Goal: Contribute content

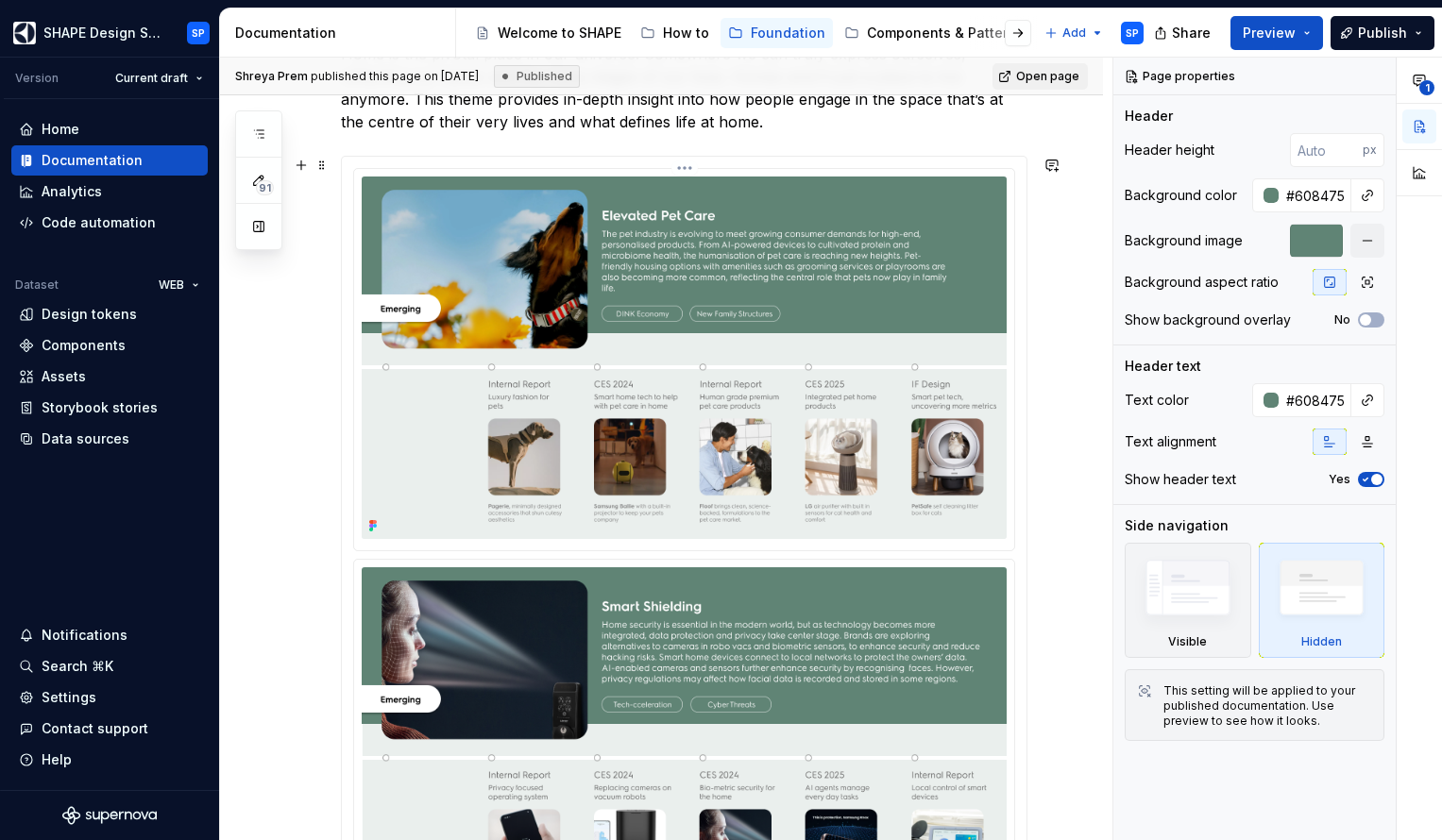
scroll to position [395, 0]
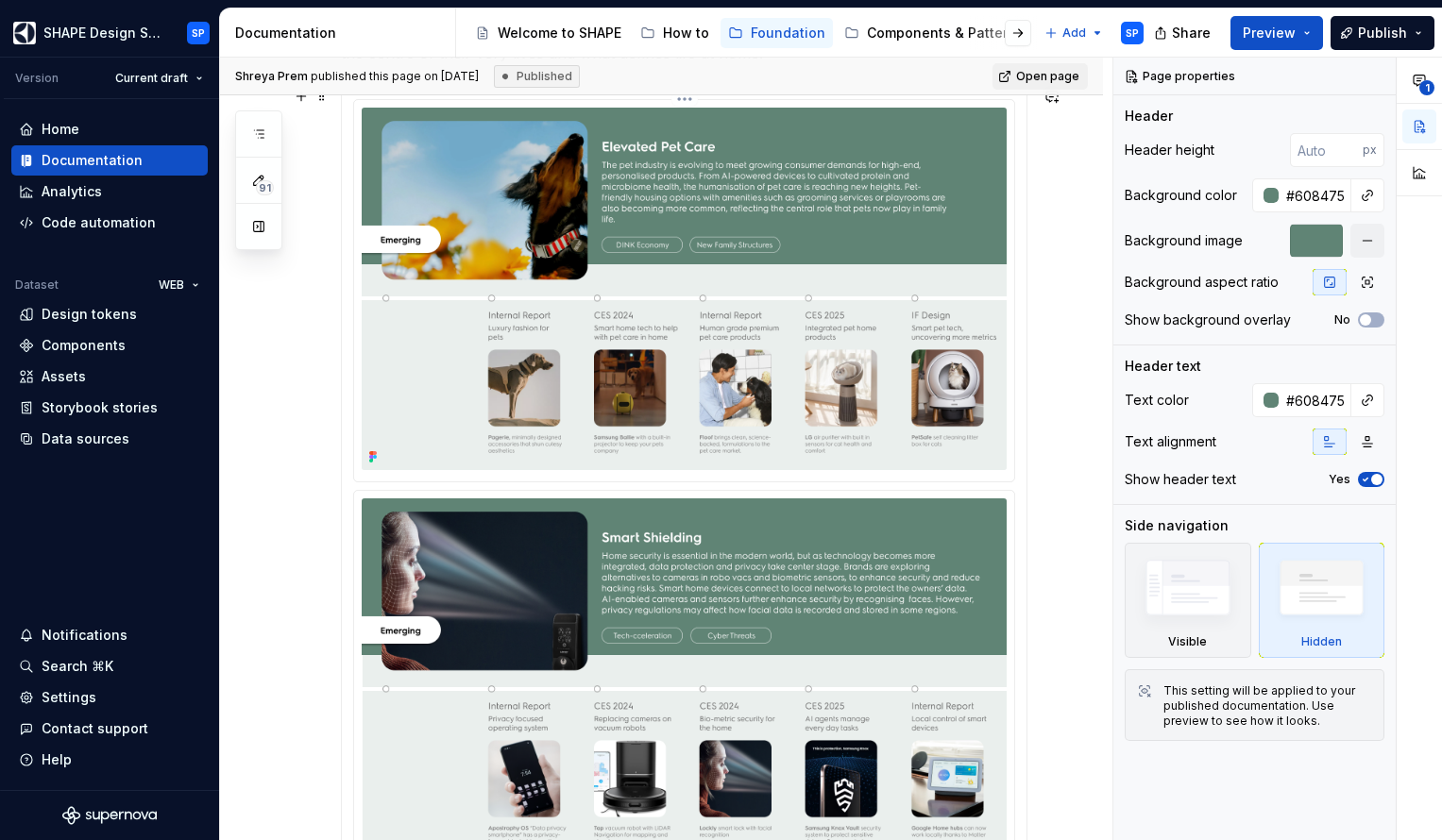
click at [753, 336] on img at bounding box center [684, 289] width 645 height 363
click at [793, 324] on img at bounding box center [684, 289] width 645 height 363
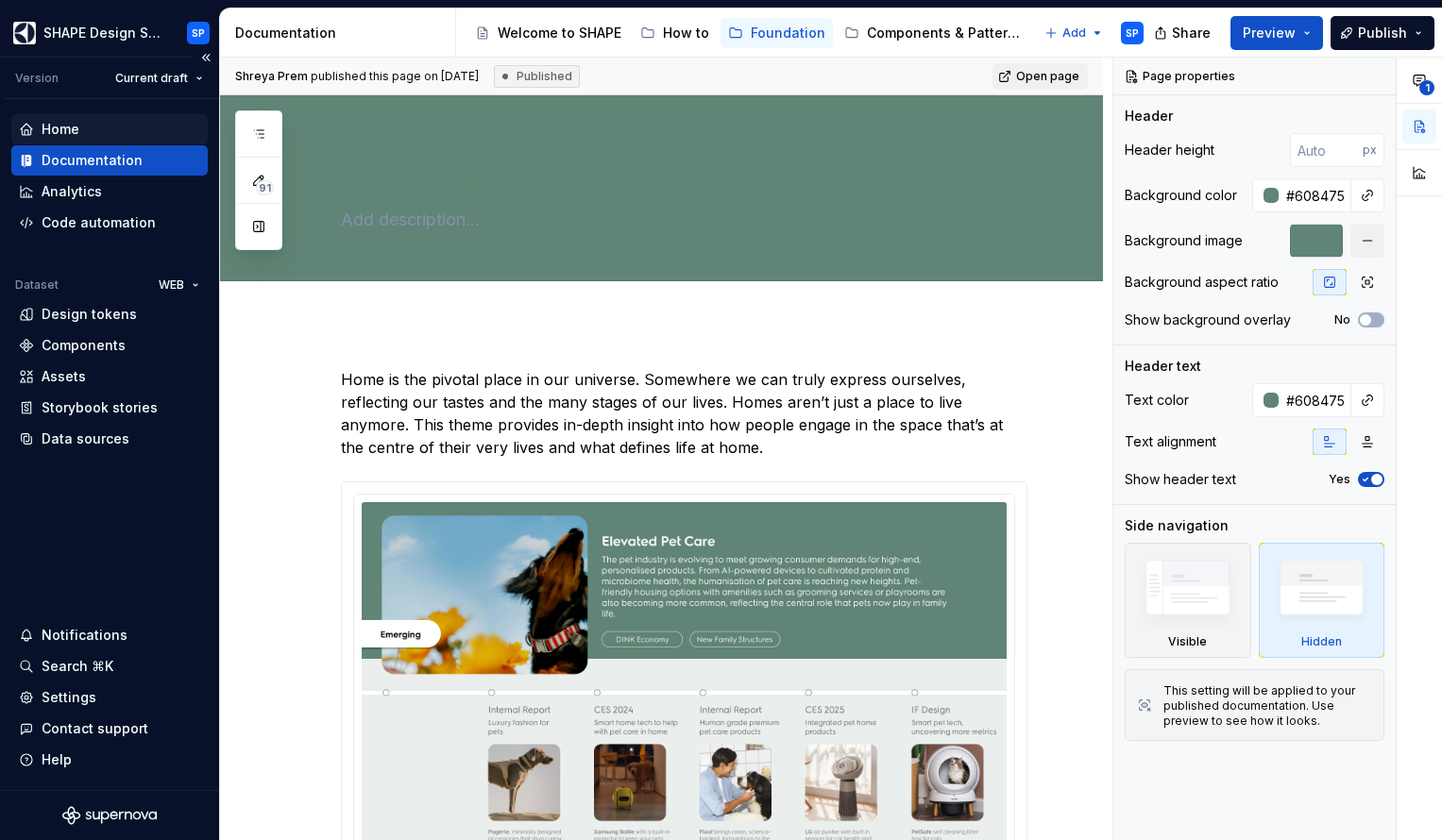
click at [91, 133] on div "Home" at bounding box center [109, 128] width 181 height 19
click at [741, 27] on button "Page tree" at bounding box center [739, 32] width 23 height 23
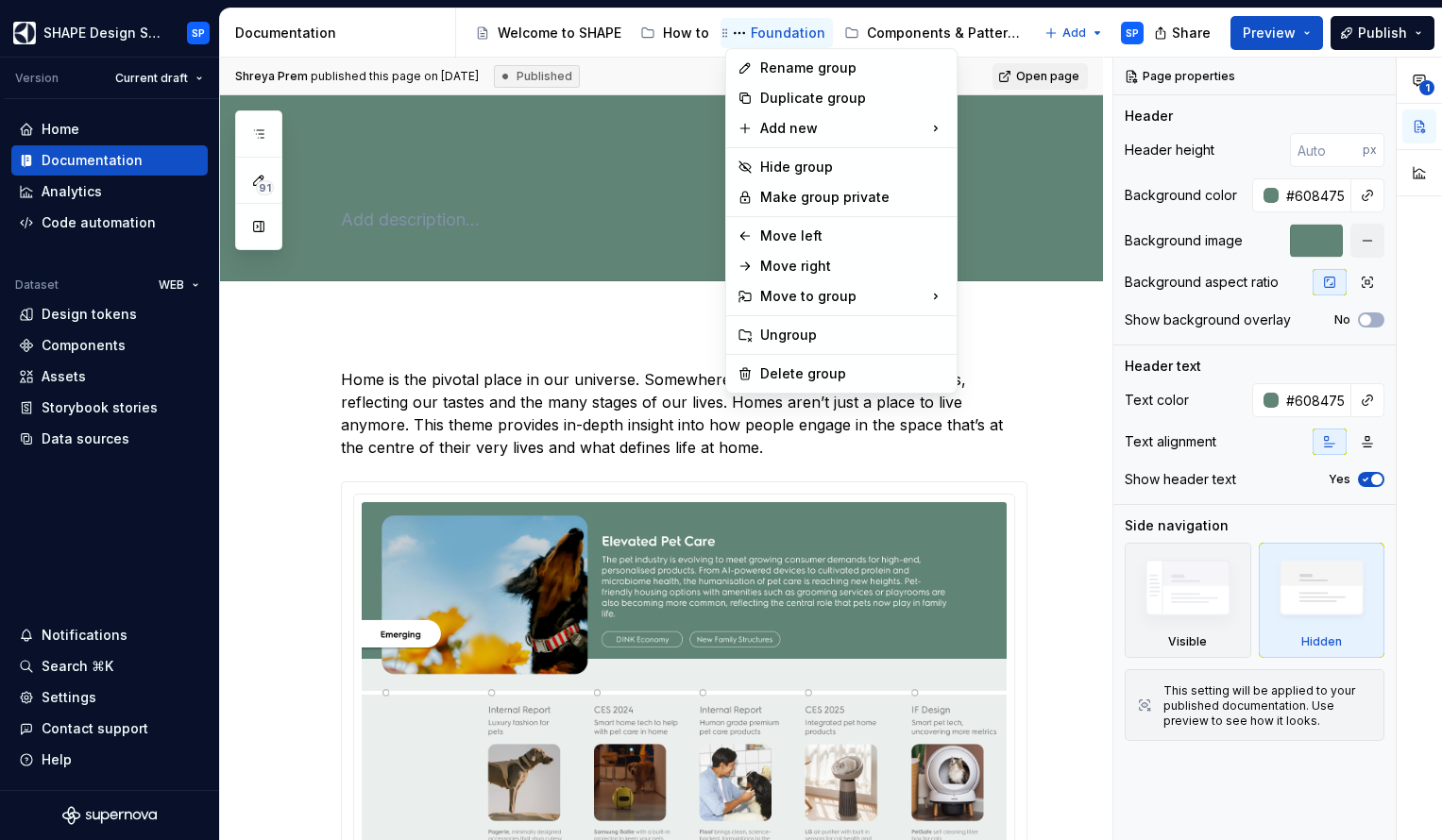
click at [771, 29] on html "SHAPE Design System SP Version Current draft Home Documentation Analytics Code …" at bounding box center [721, 420] width 1442 height 840
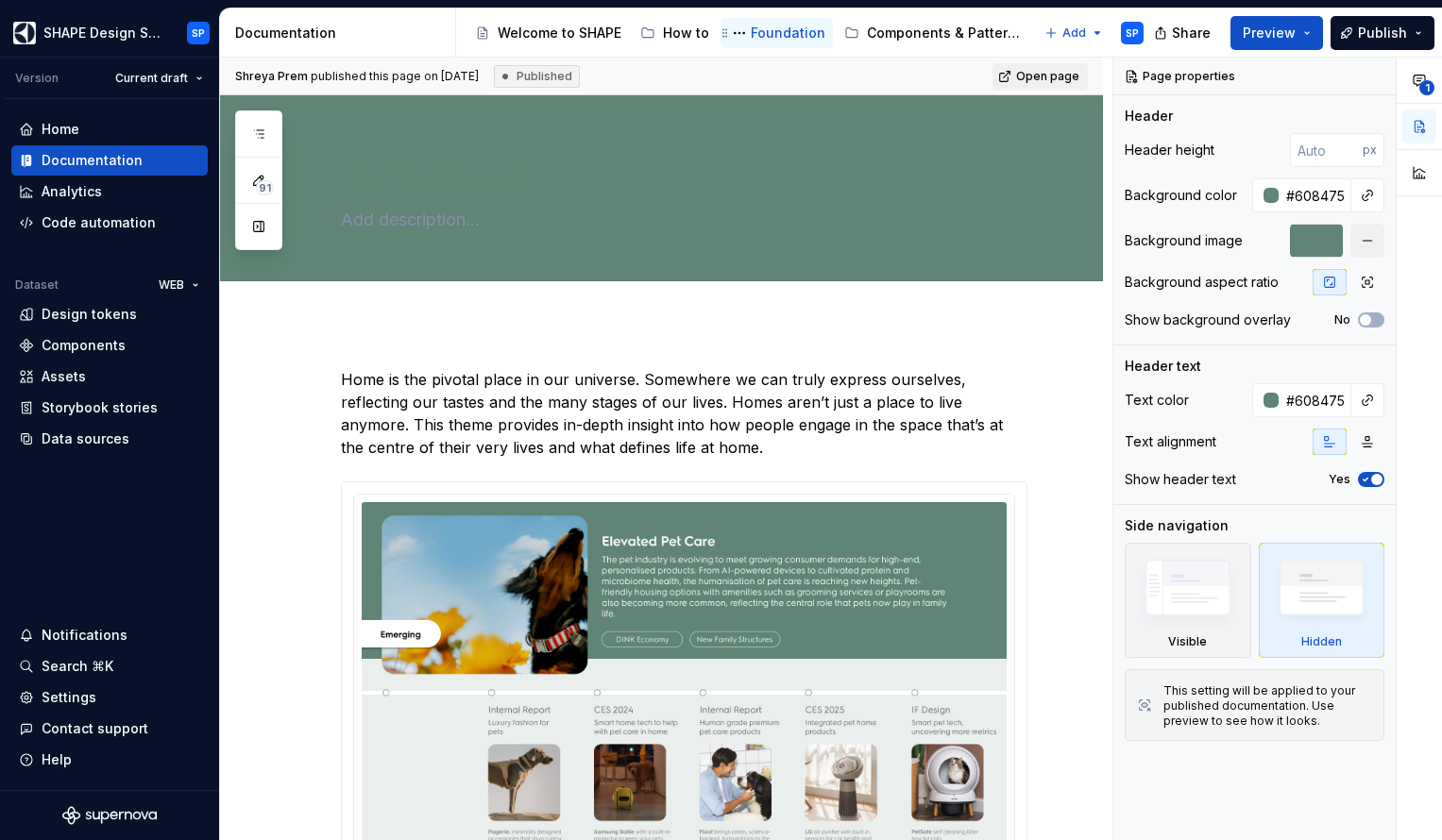
click at [798, 27] on div "Foundation" at bounding box center [788, 32] width 75 height 19
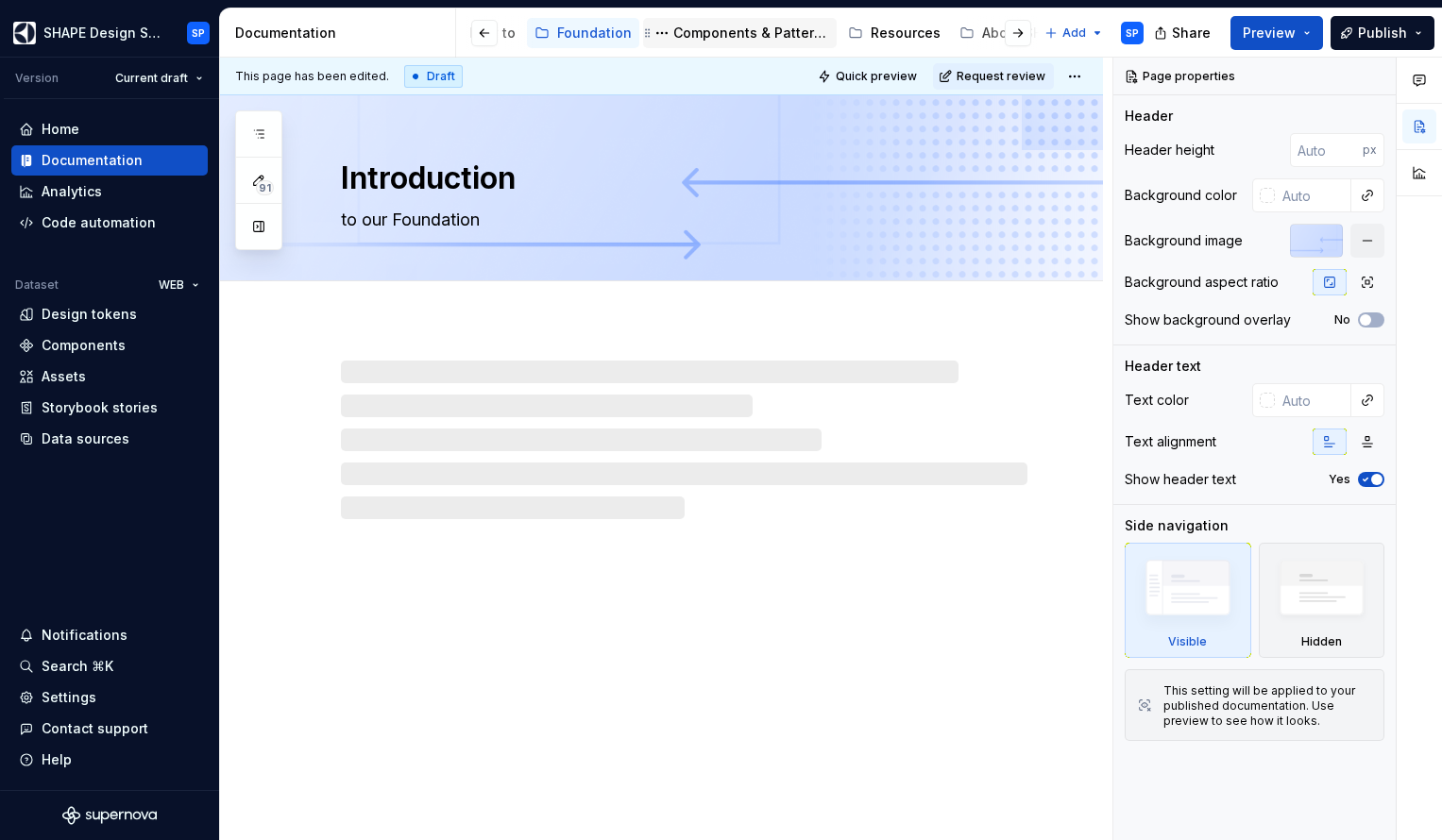
scroll to position [0, 213]
click at [865, 33] on div "Resources" at bounding box center [886, 32] width 70 height 19
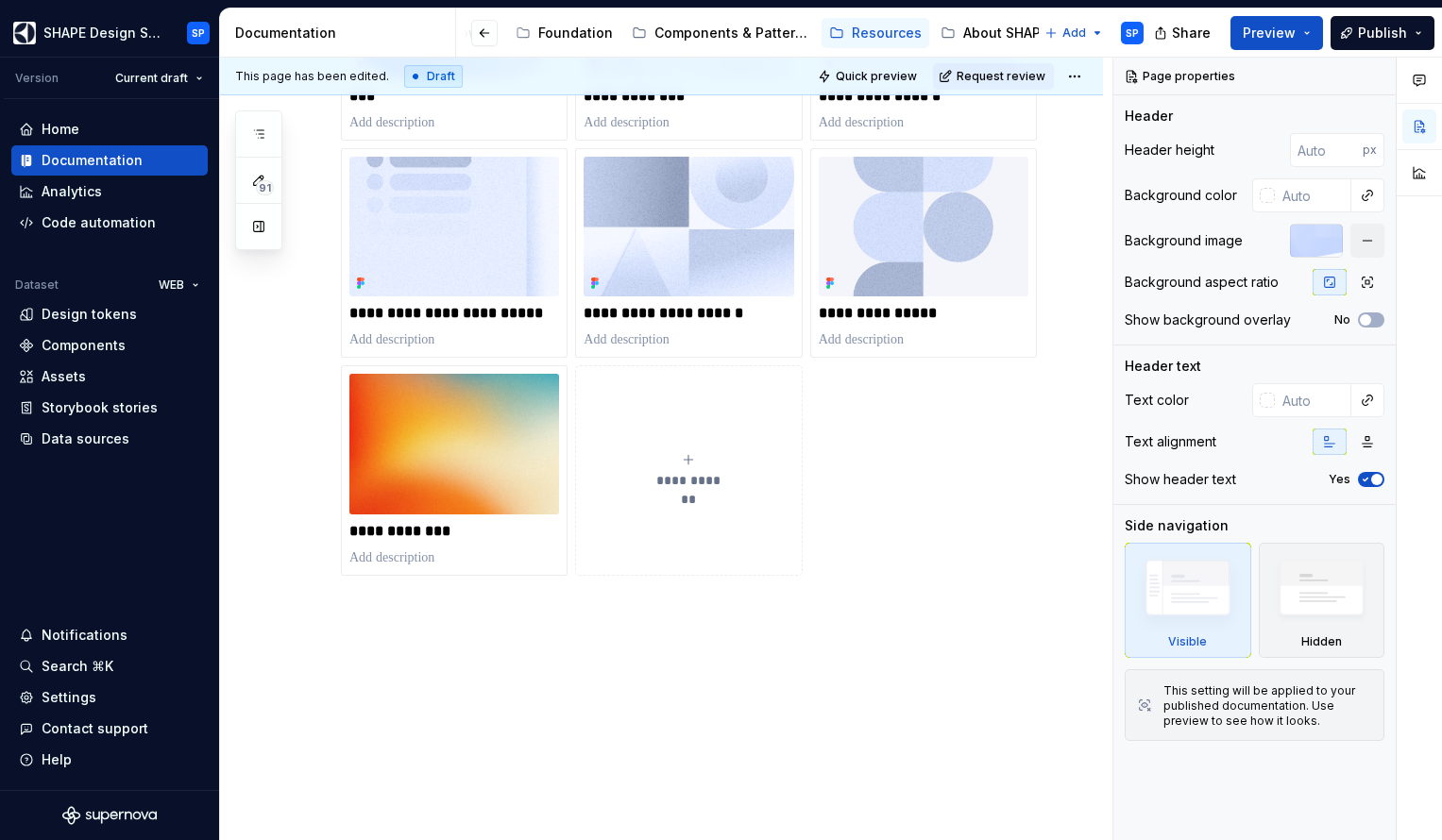
scroll to position [917, 0]
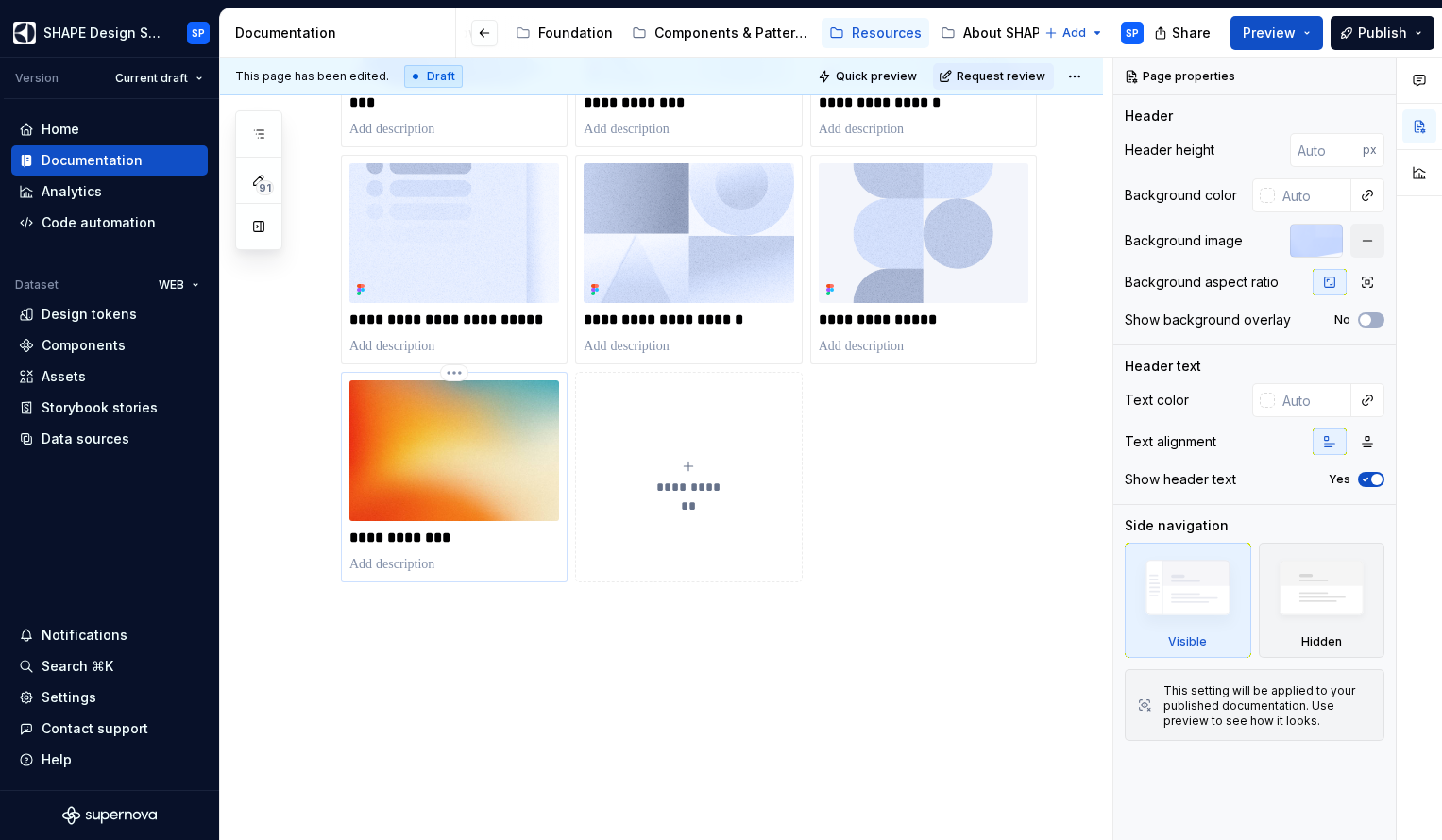
click at [492, 421] on img at bounding box center [454, 450] width 210 height 140
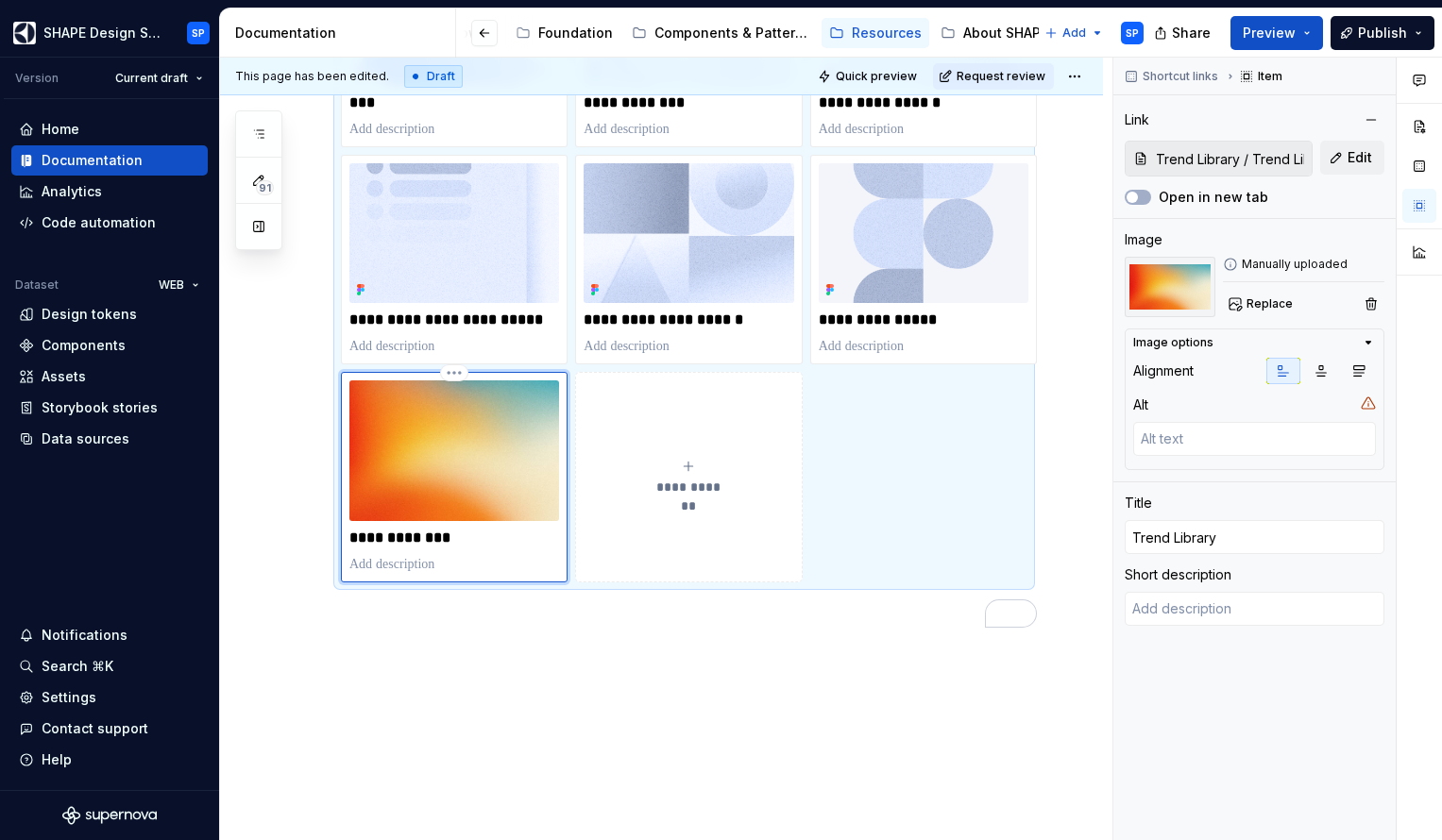
click at [514, 414] on img "To enrich screen reader interactions, please activate Accessibility in Grammarl…" at bounding box center [454, 450] width 210 height 140
click at [1270, 301] on span "Replace" at bounding box center [1269, 304] width 46 height 15
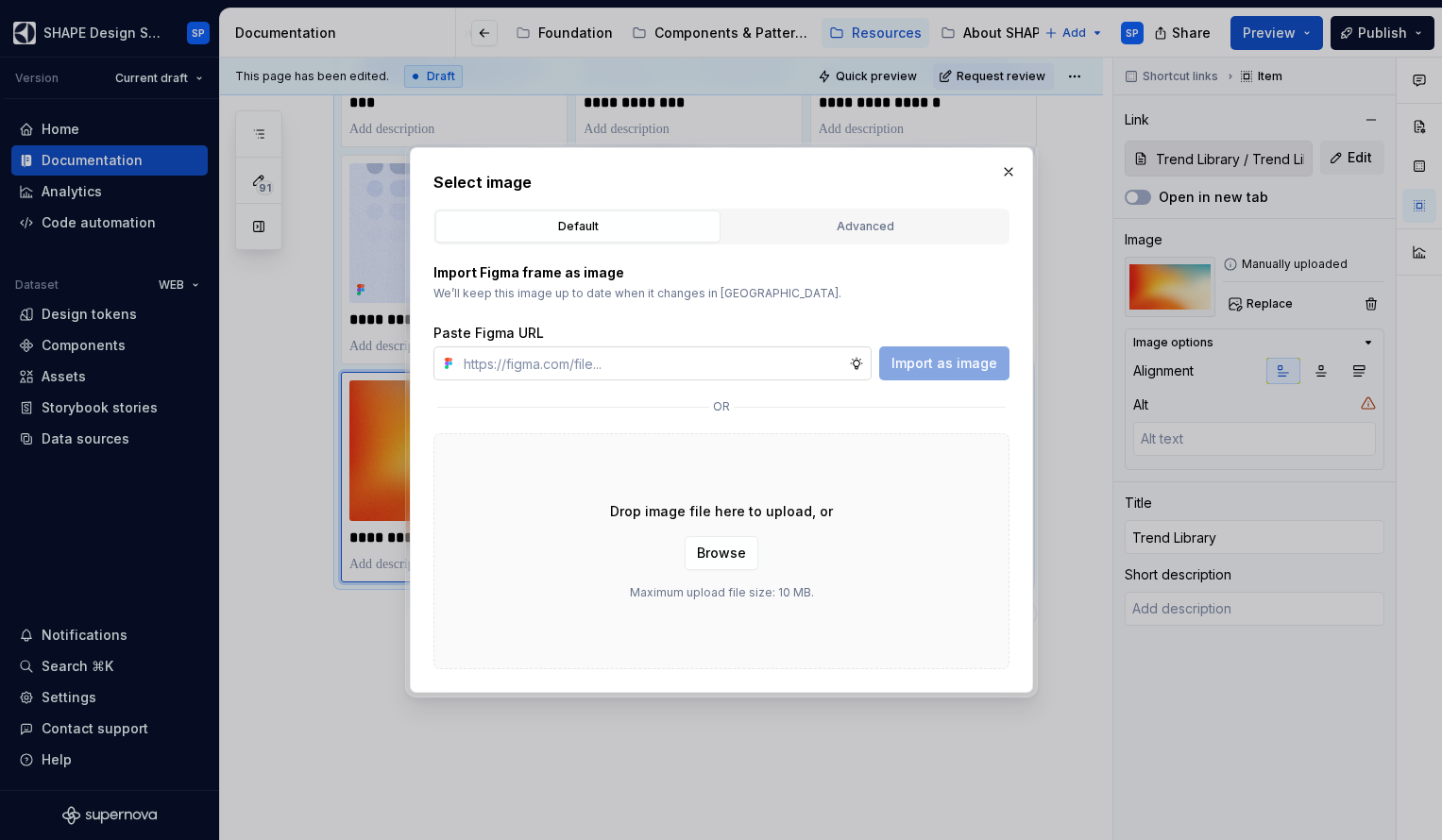
type textarea "*"
click at [675, 362] on input "text" at bounding box center [652, 364] width 393 height 34
type input "https://www.figma.com/design/Cz5FXSuS1ZMXk13Vhygksd/SHAPE-documentation-site-de…"
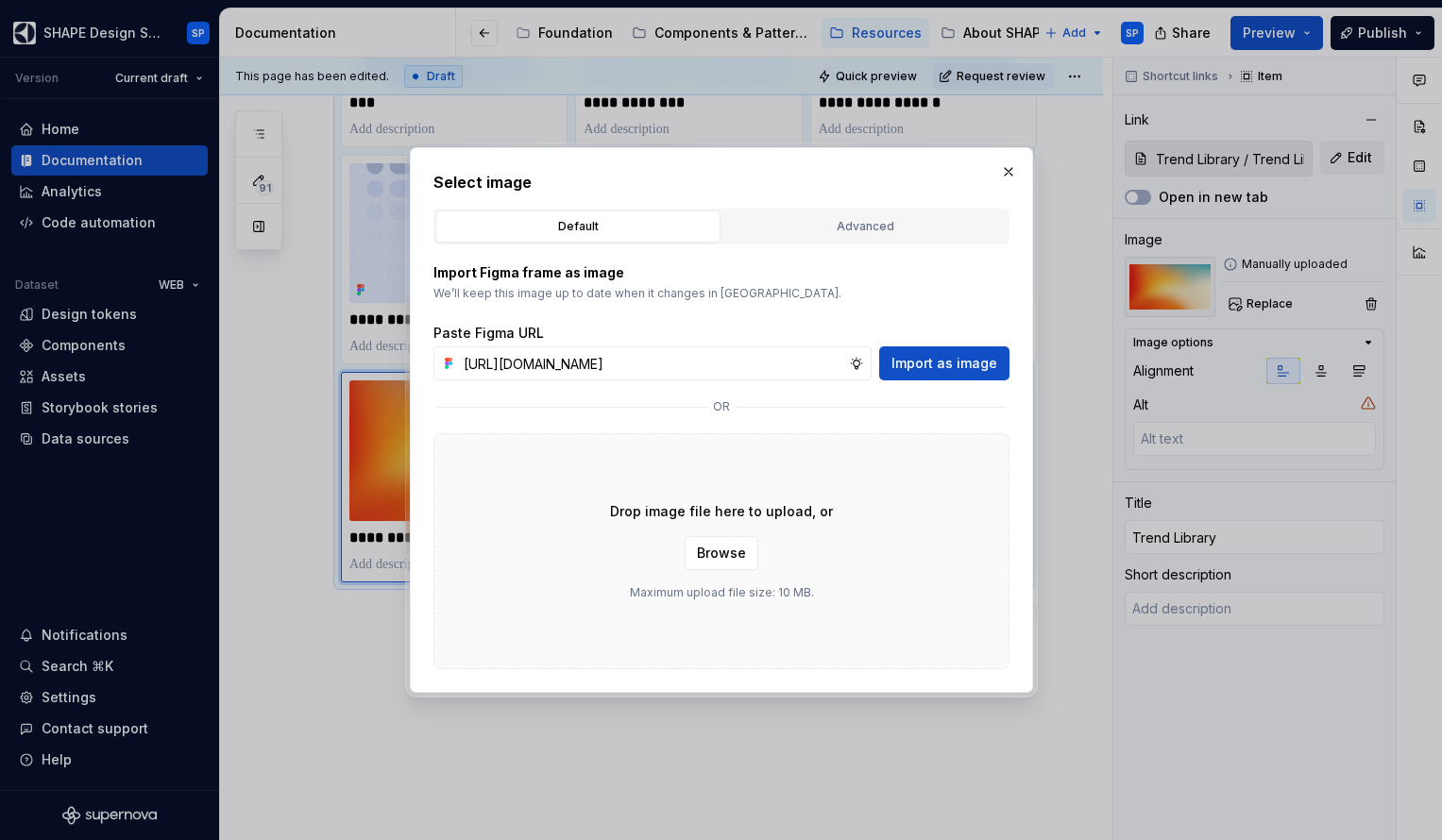
click at [965, 363] on span "Import as image" at bounding box center [944, 363] width 106 height 19
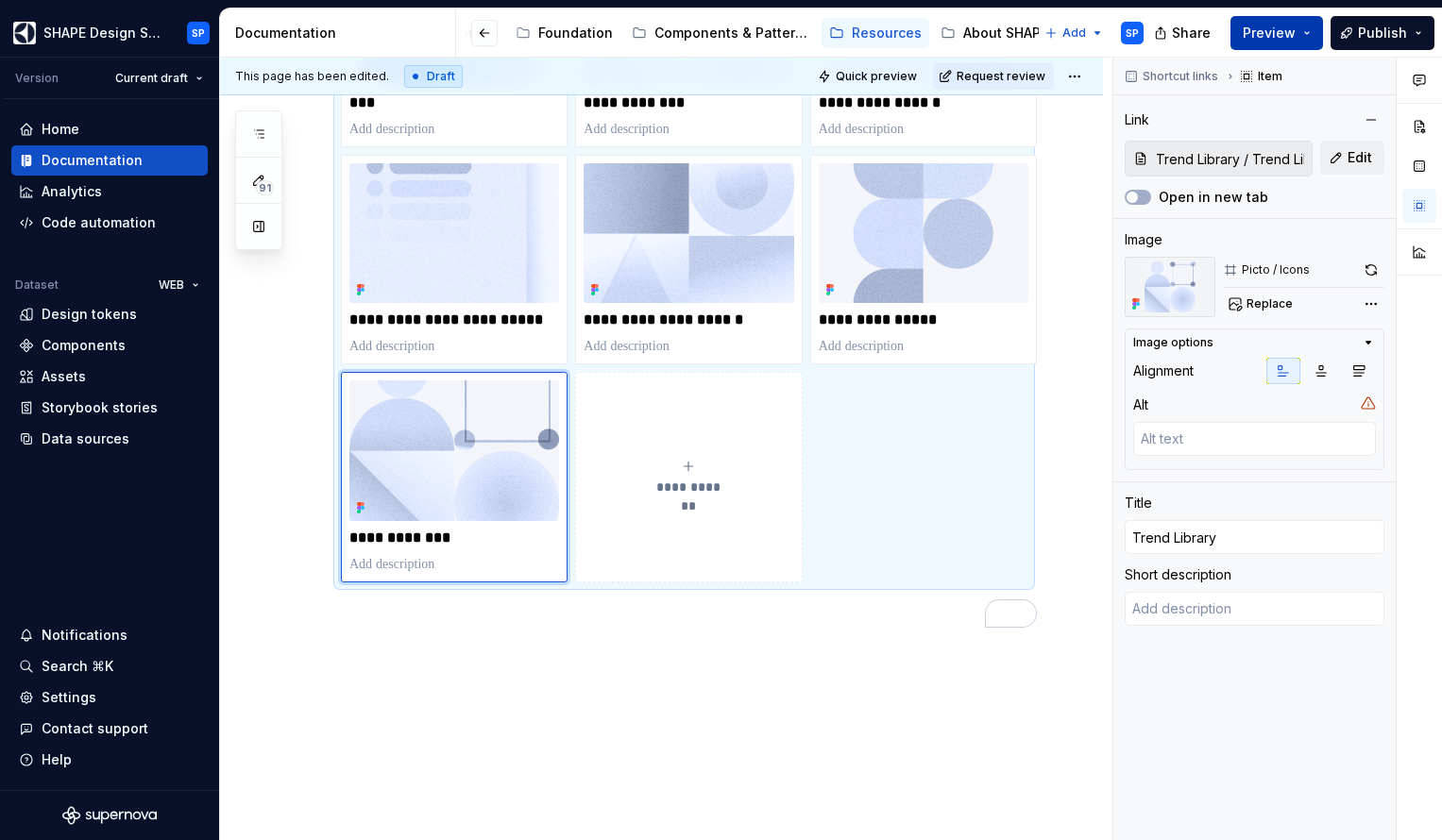
click at [1307, 36] on button "Preview" at bounding box center [1276, 32] width 92 height 34
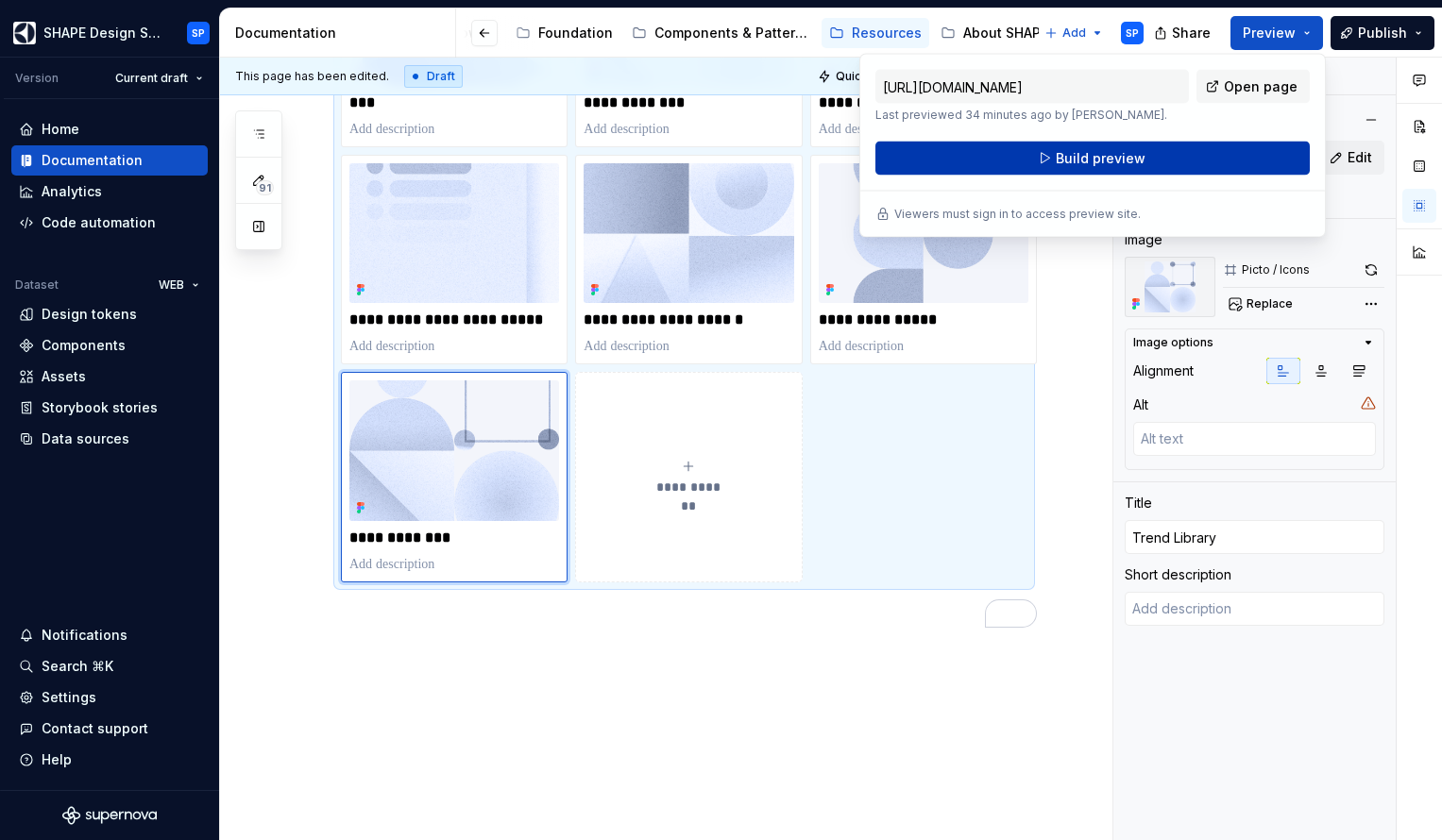
click at [1052, 167] on button "Build preview" at bounding box center [1092, 159] width 434 height 34
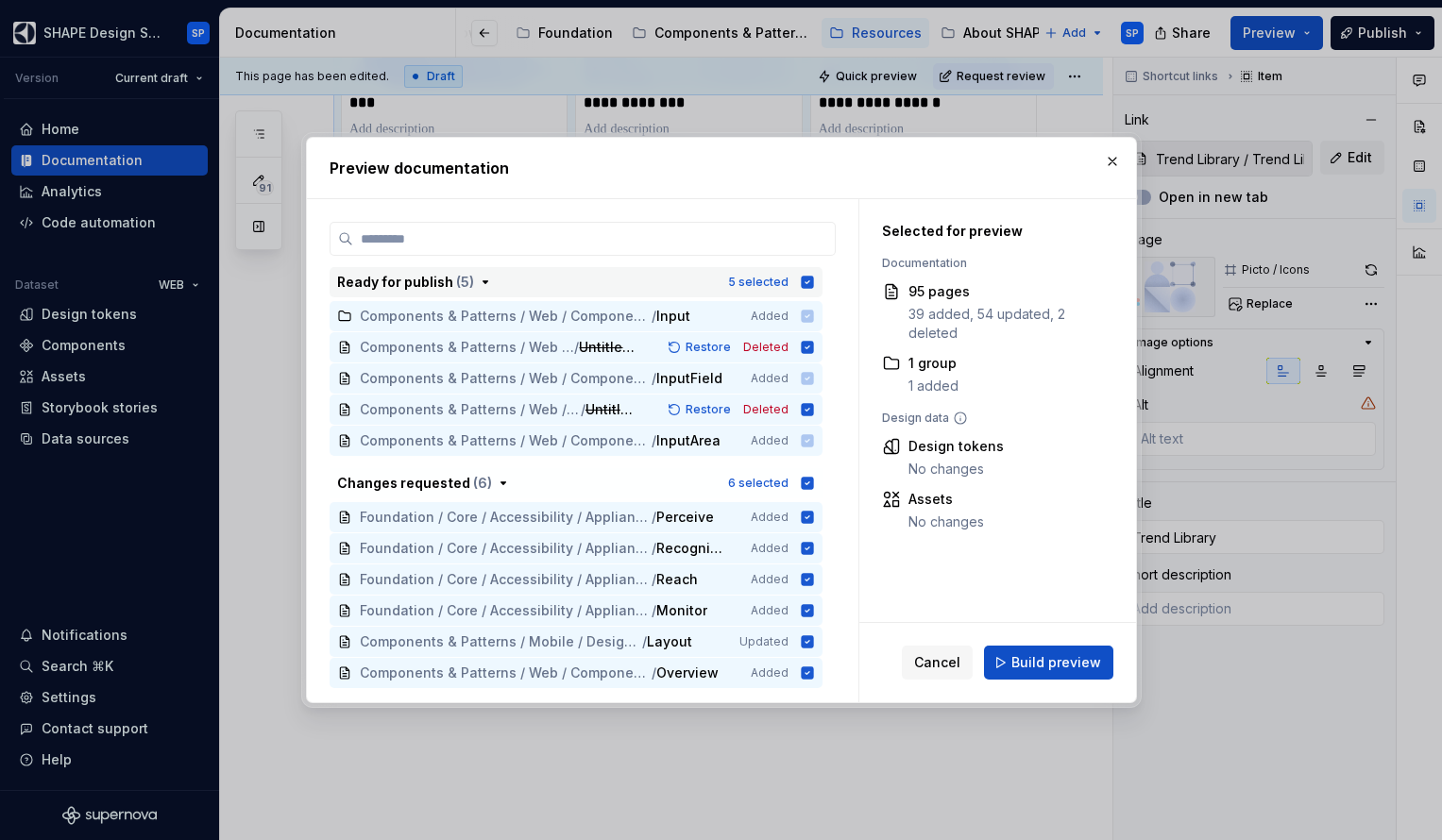
click at [813, 278] on icon "button" at bounding box center [807, 281] width 13 height 13
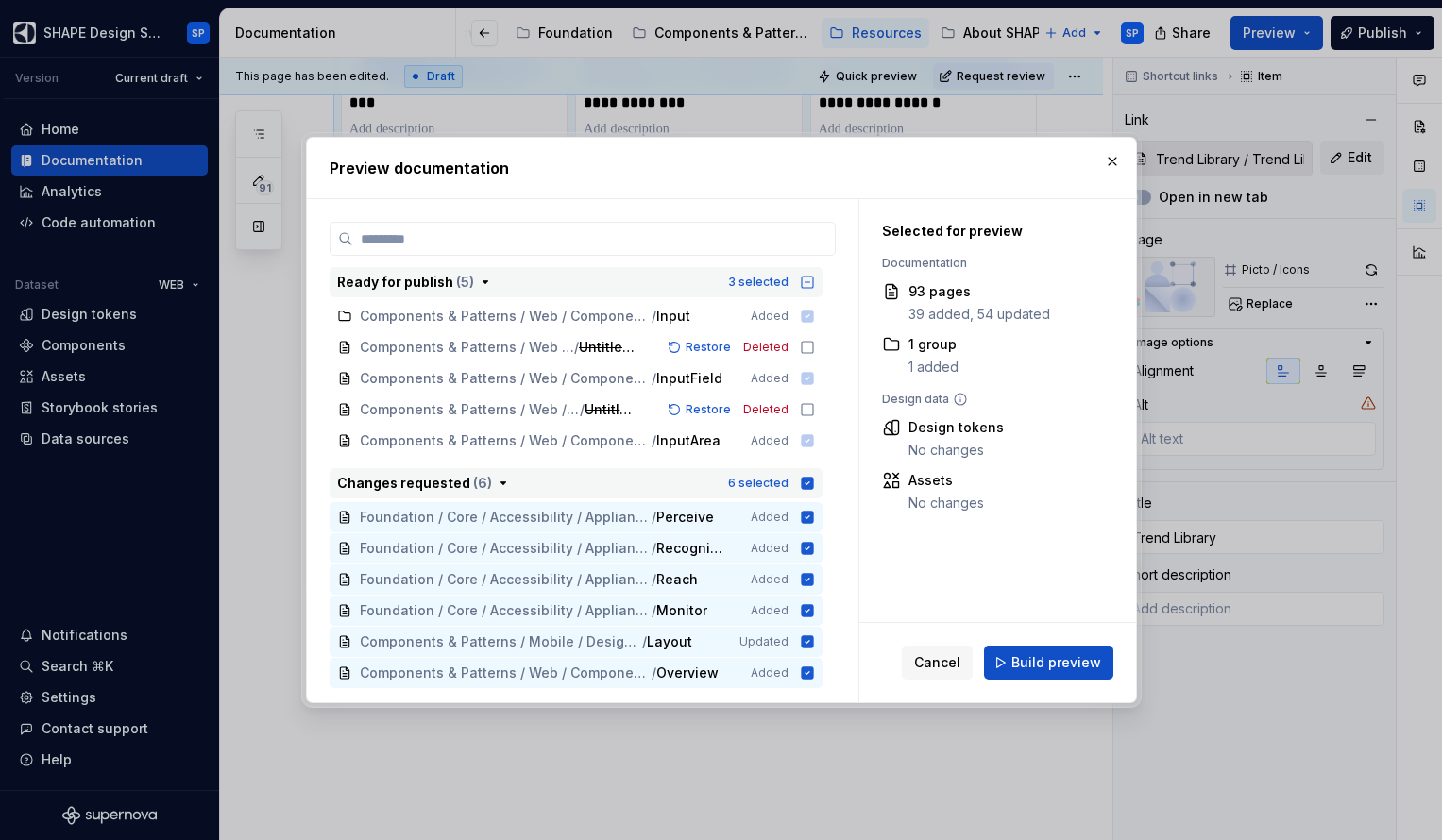
click at [813, 479] on icon "button" at bounding box center [807, 483] width 13 height 13
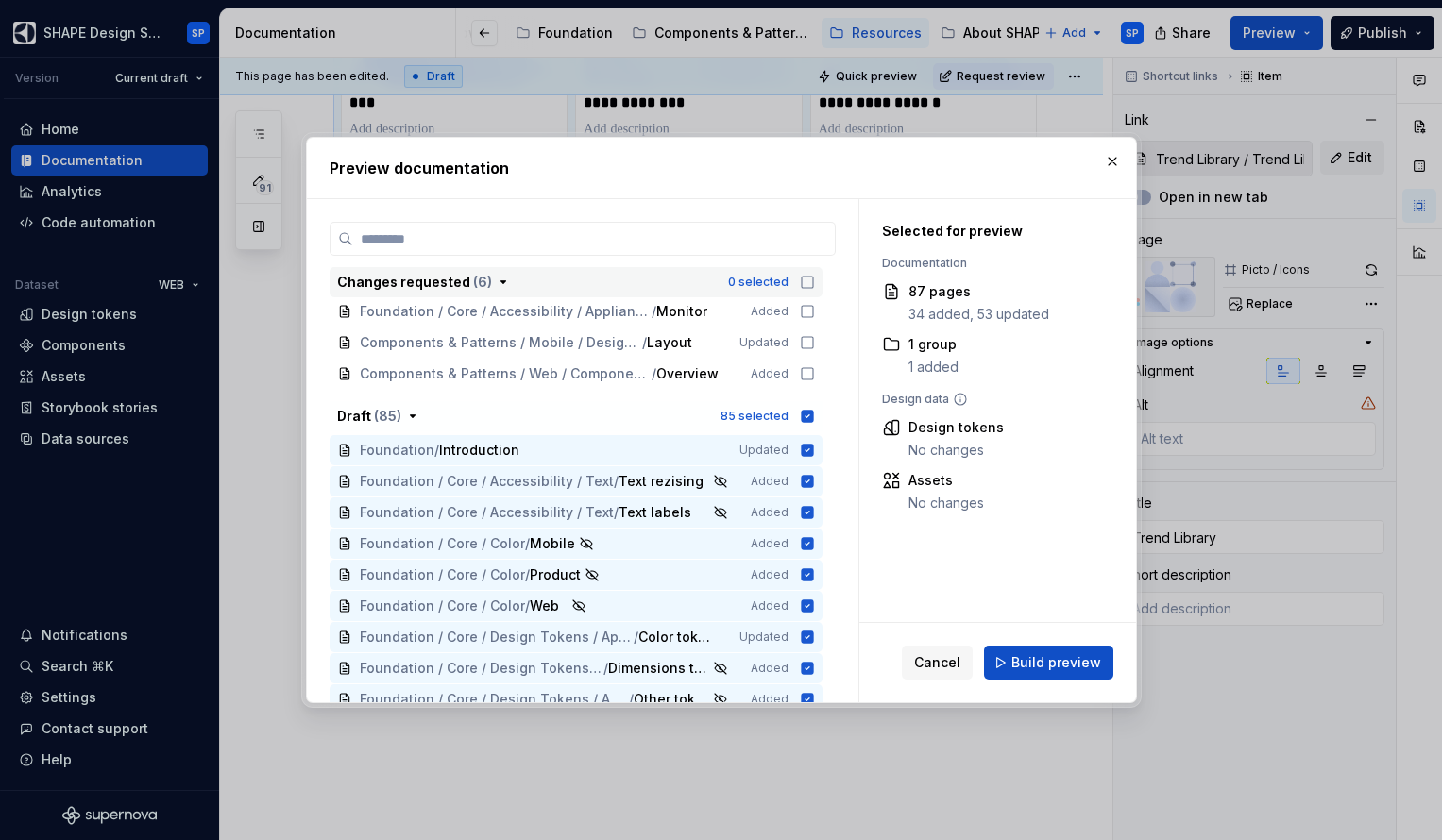
scroll to position [254, 0]
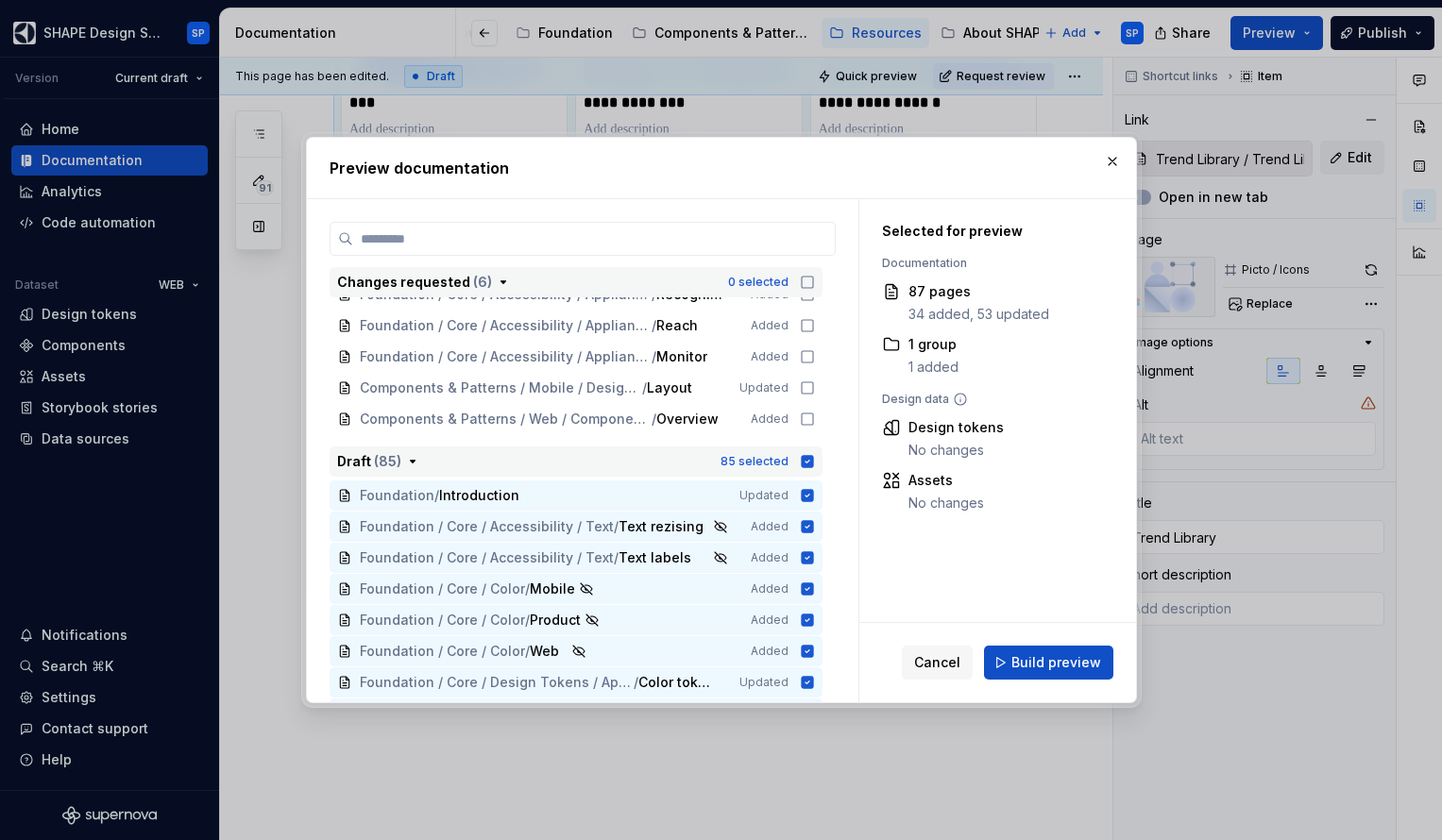
click at [815, 462] on icon "button" at bounding box center [807, 461] width 15 height 15
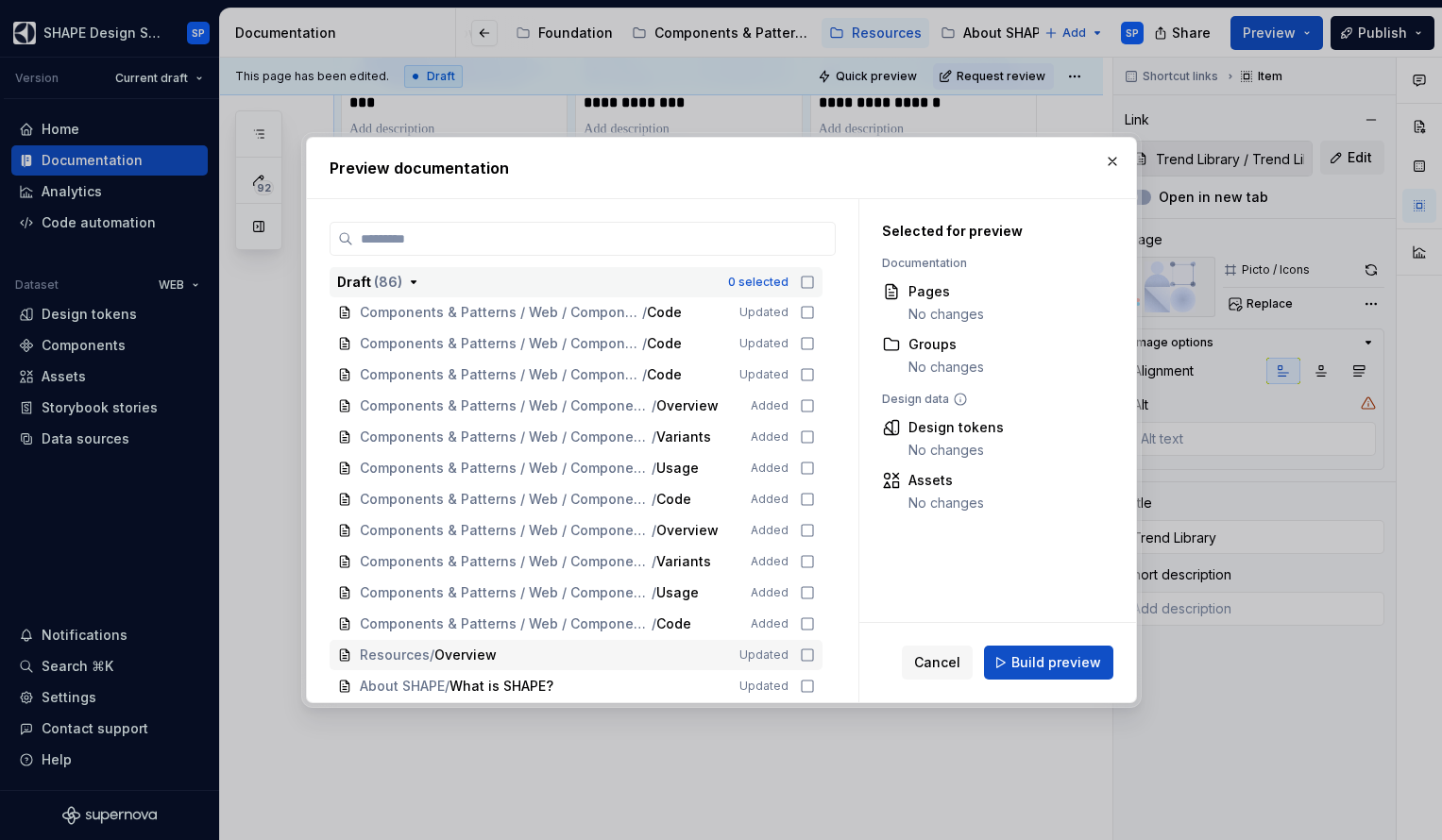
scroll to position [2712, 0]
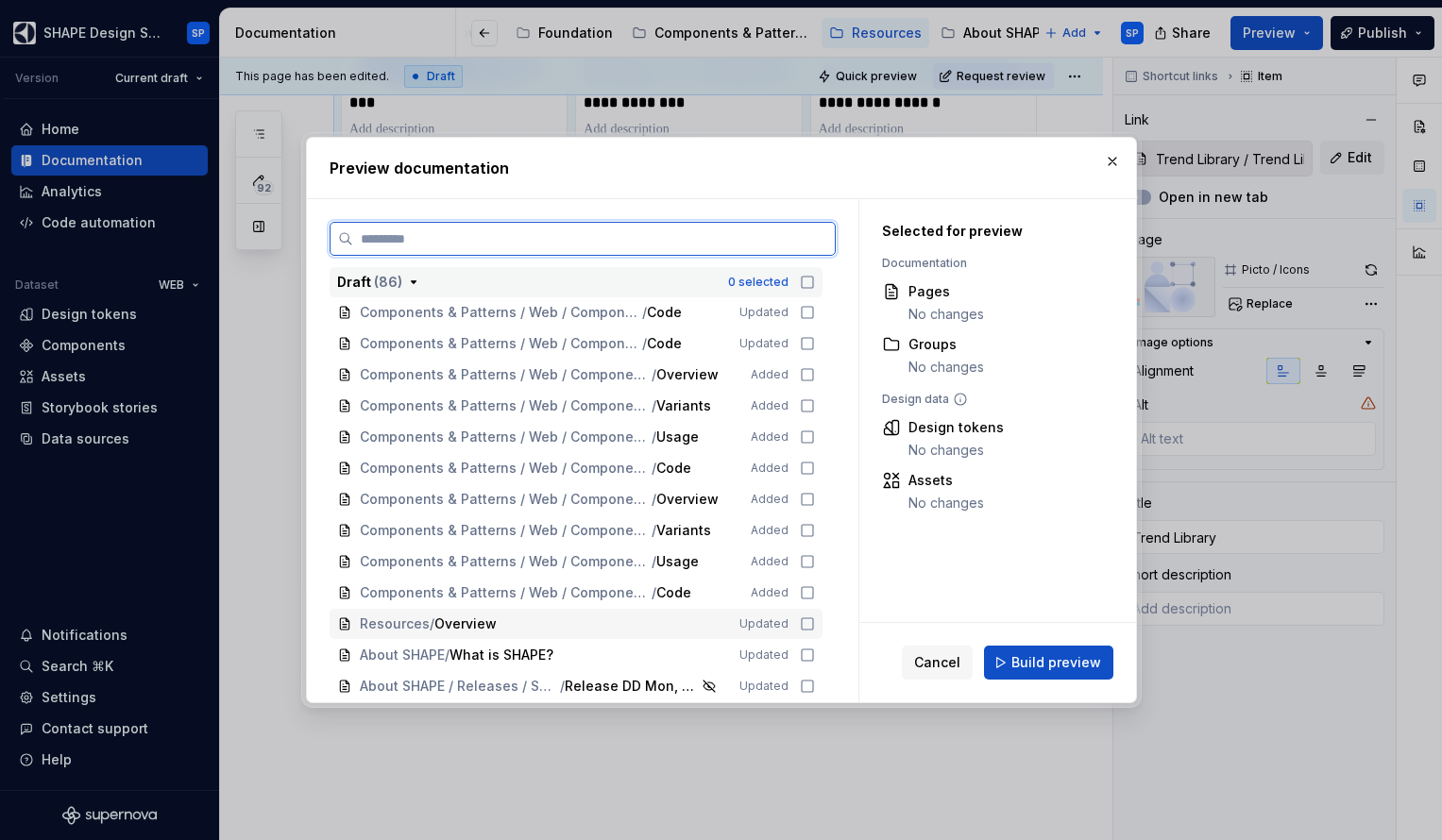
click at [815, 626] on icon at bounding box center [807, 623] width 15 height 15
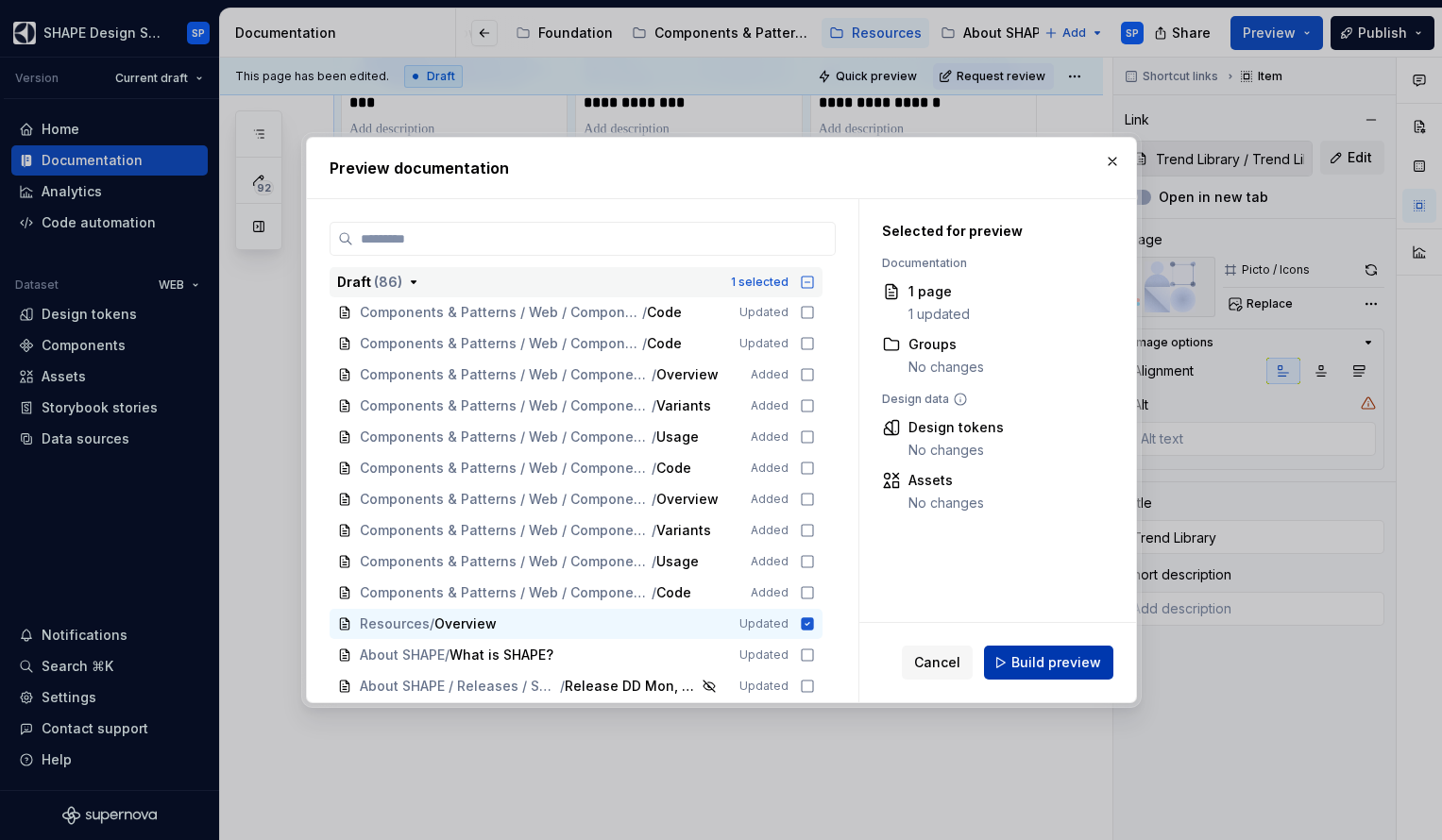
click at [1035, 663] on span "Build preview" at bounding box center [1057, 663] width 90 height 19
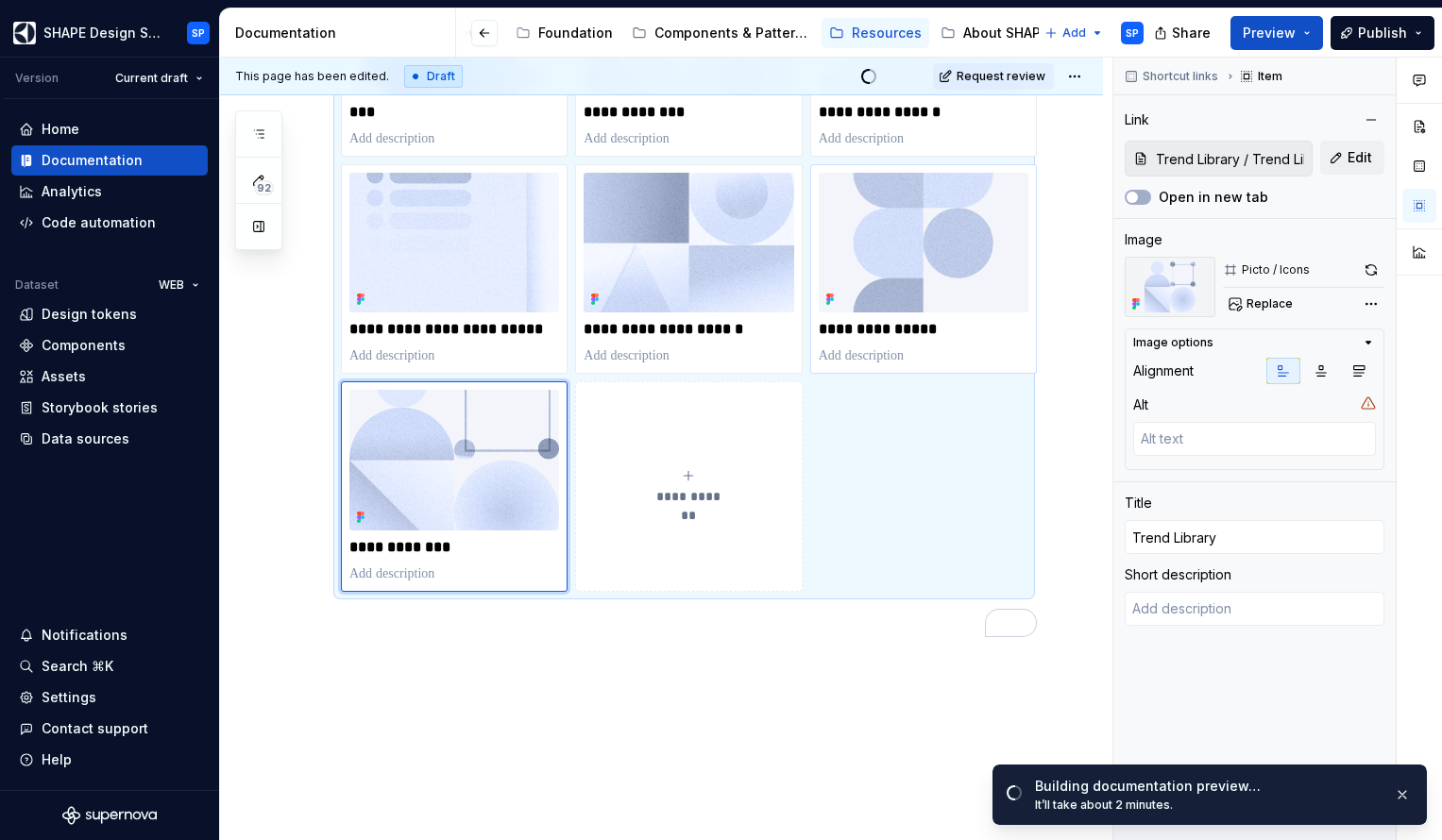
scroll to position [887, 0]
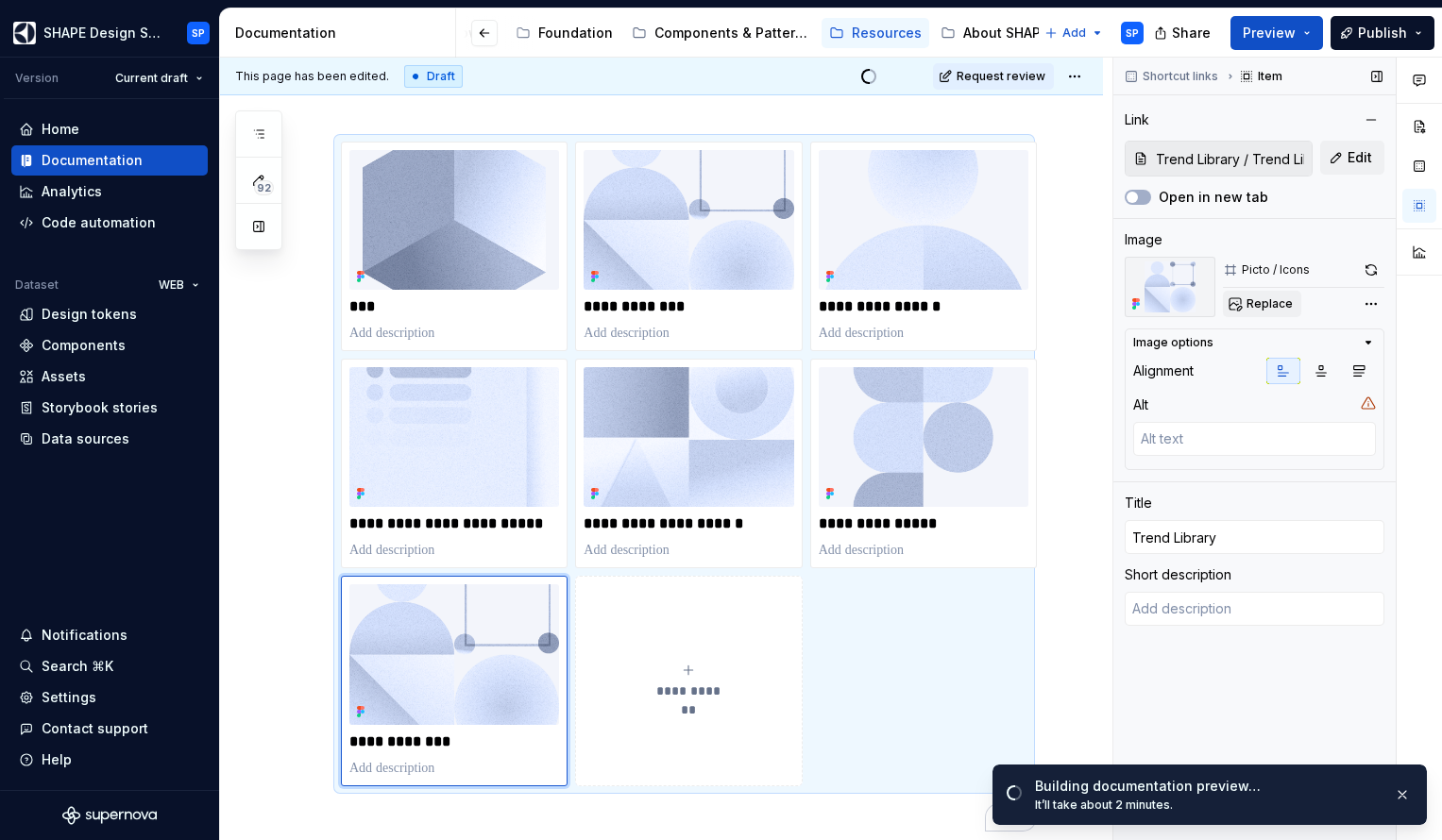
click at [1264, 307] on span "Replace" at bounding box center [1269, 304] width 46 height 15
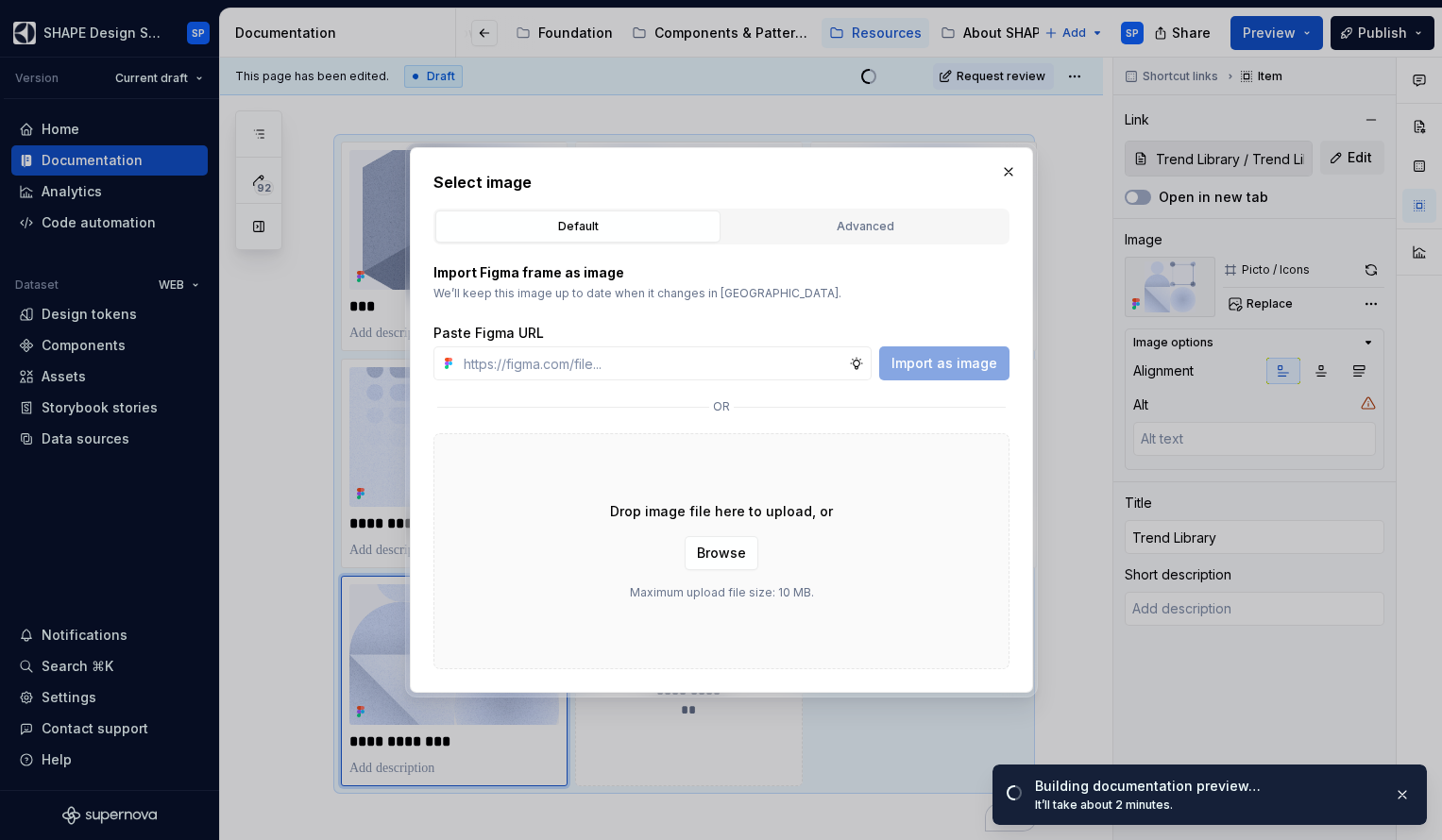
type textarea "*"
type input "https://www.figma.com/design/Cz5FXSuS1ZMXk13Vhygksd/SHAPE-documentation-site-de…"
click at [944, 364] on span "Import as image" at bounding box center [944, 363] width 106 height 19
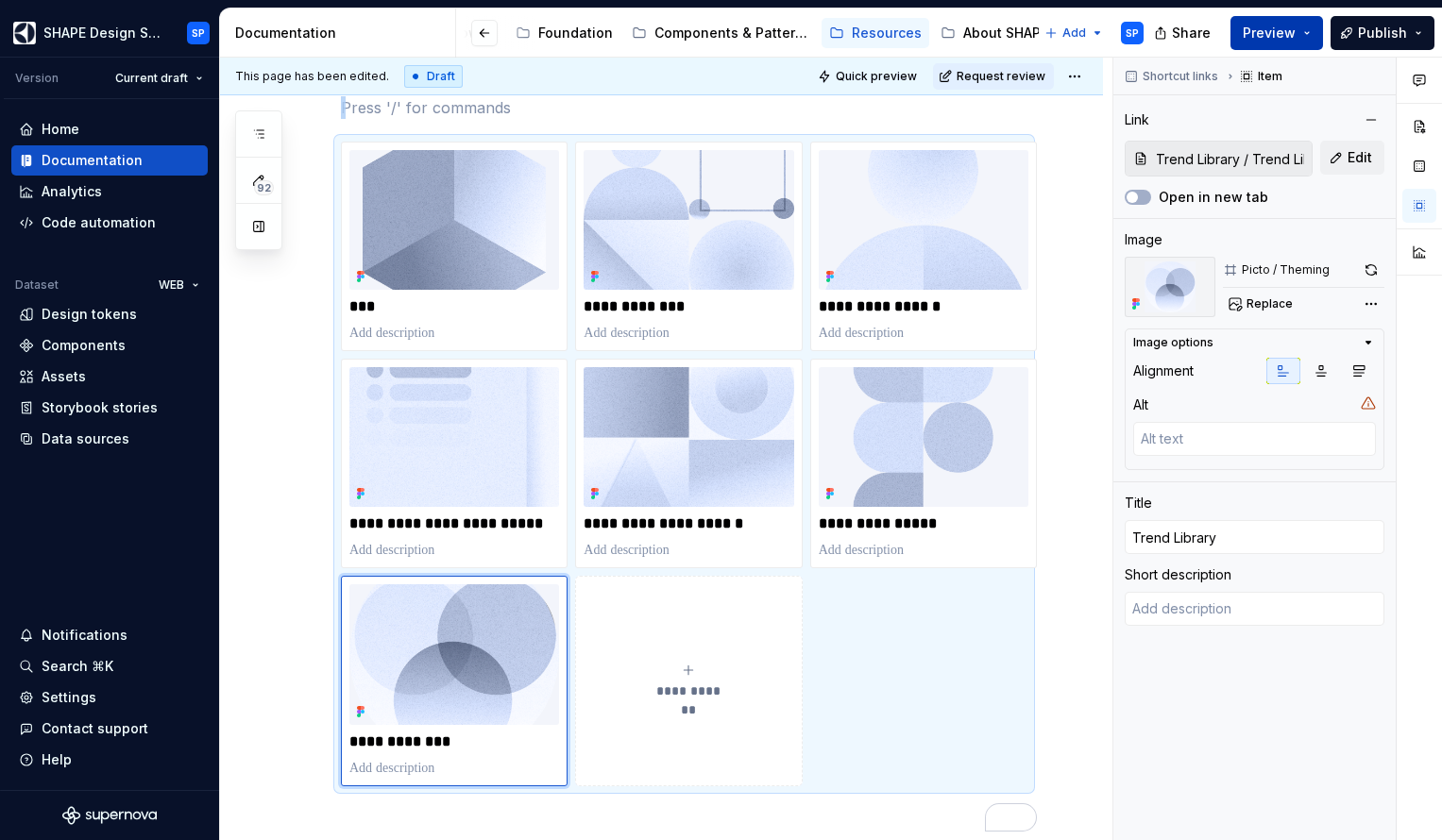
click at [1299, 34] on button "Preview" at bounding box center [1276, 32] width 92 height 34
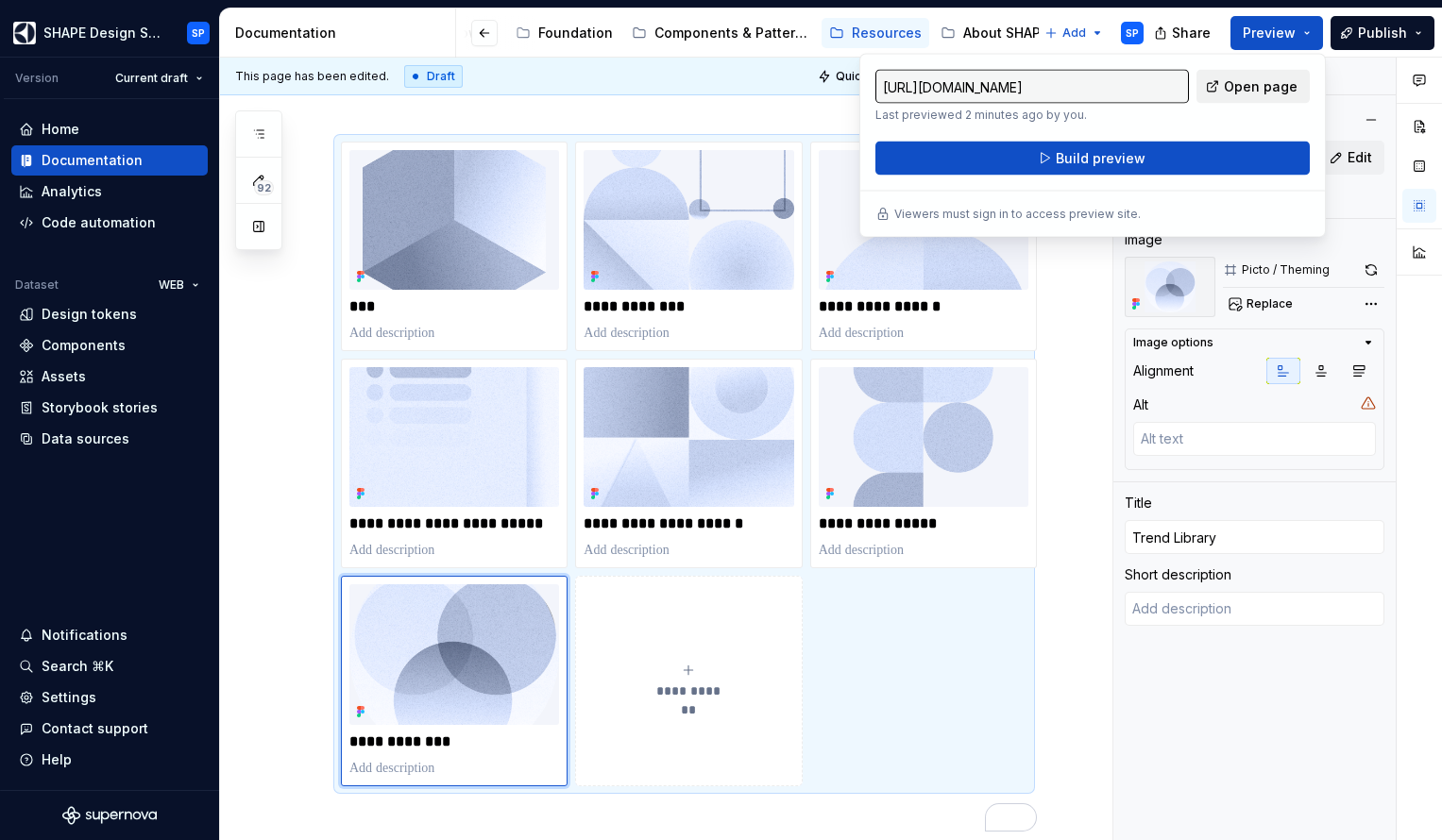
click at [1239, 87] on span "Open page" at bounding box center [1261, 86] width 74 height 19
click at [1367, 37] on span "Publish" at bounding box center [1382, 32] width 49 height 19
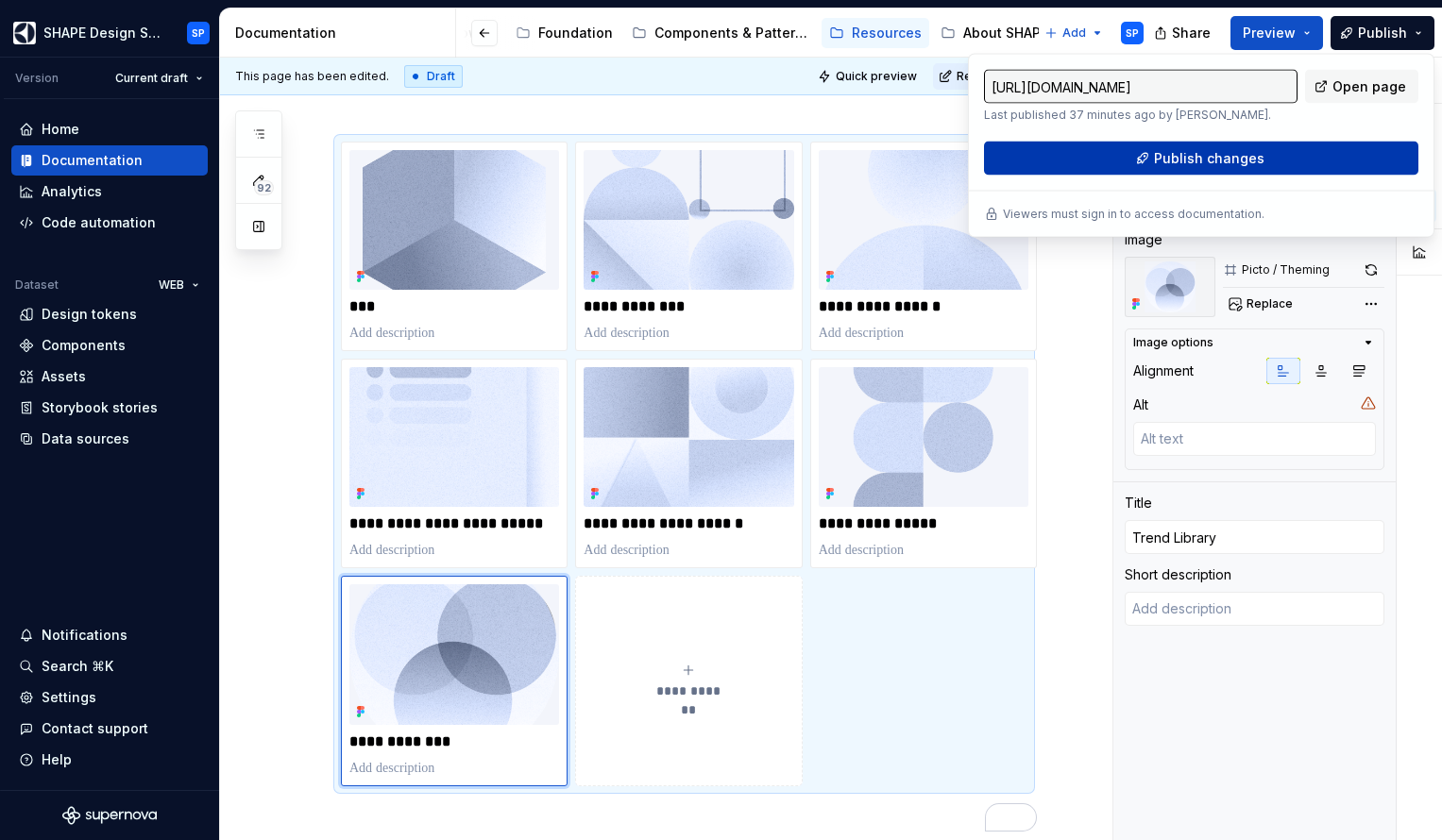
click at [1257, 162] on span "Publish changes" at bounding box center [1209, 158] width 111 height 19
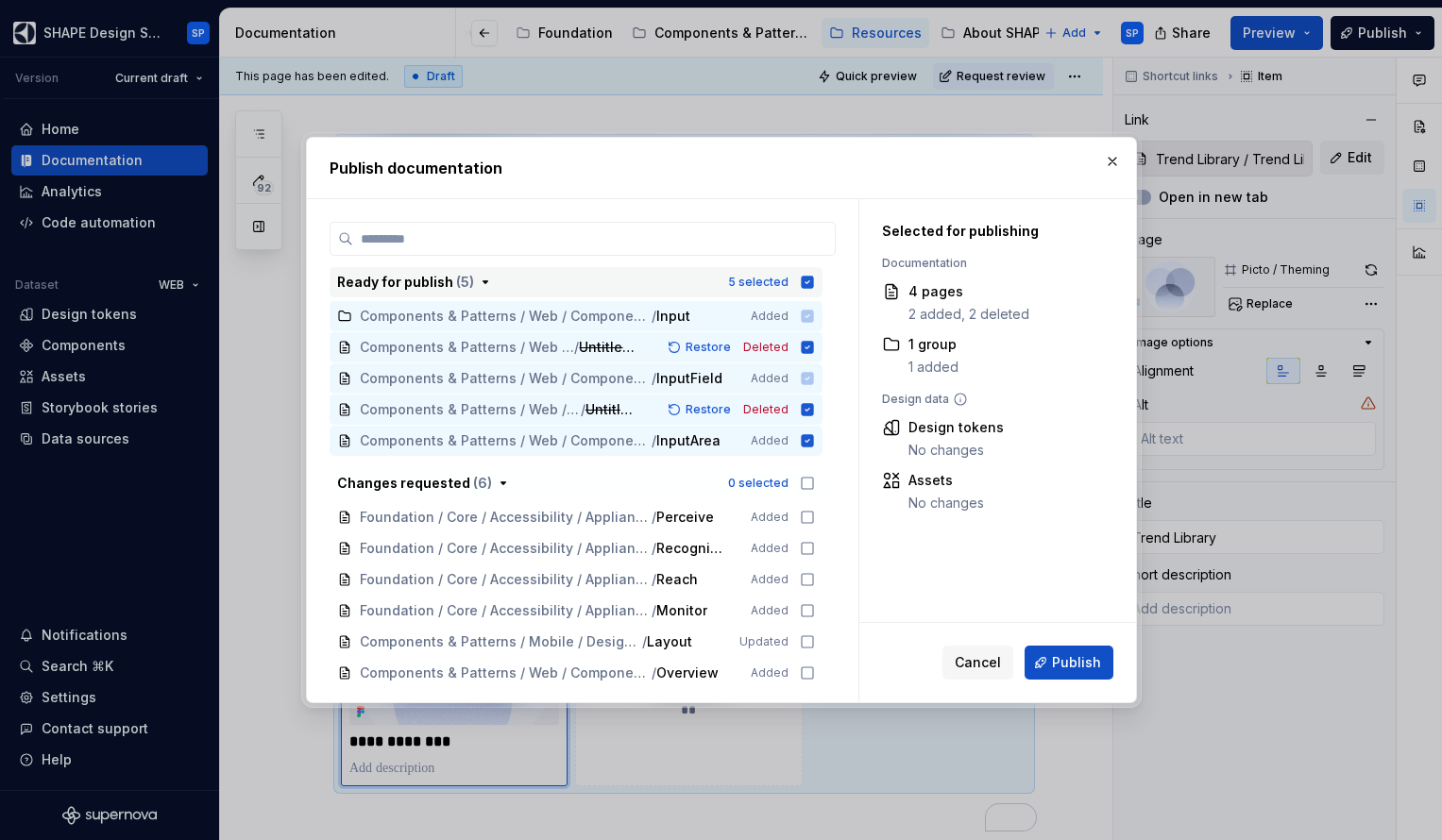
click at [813, 281] on icon "button" at bounding box center [807, 281] width 13 height 13
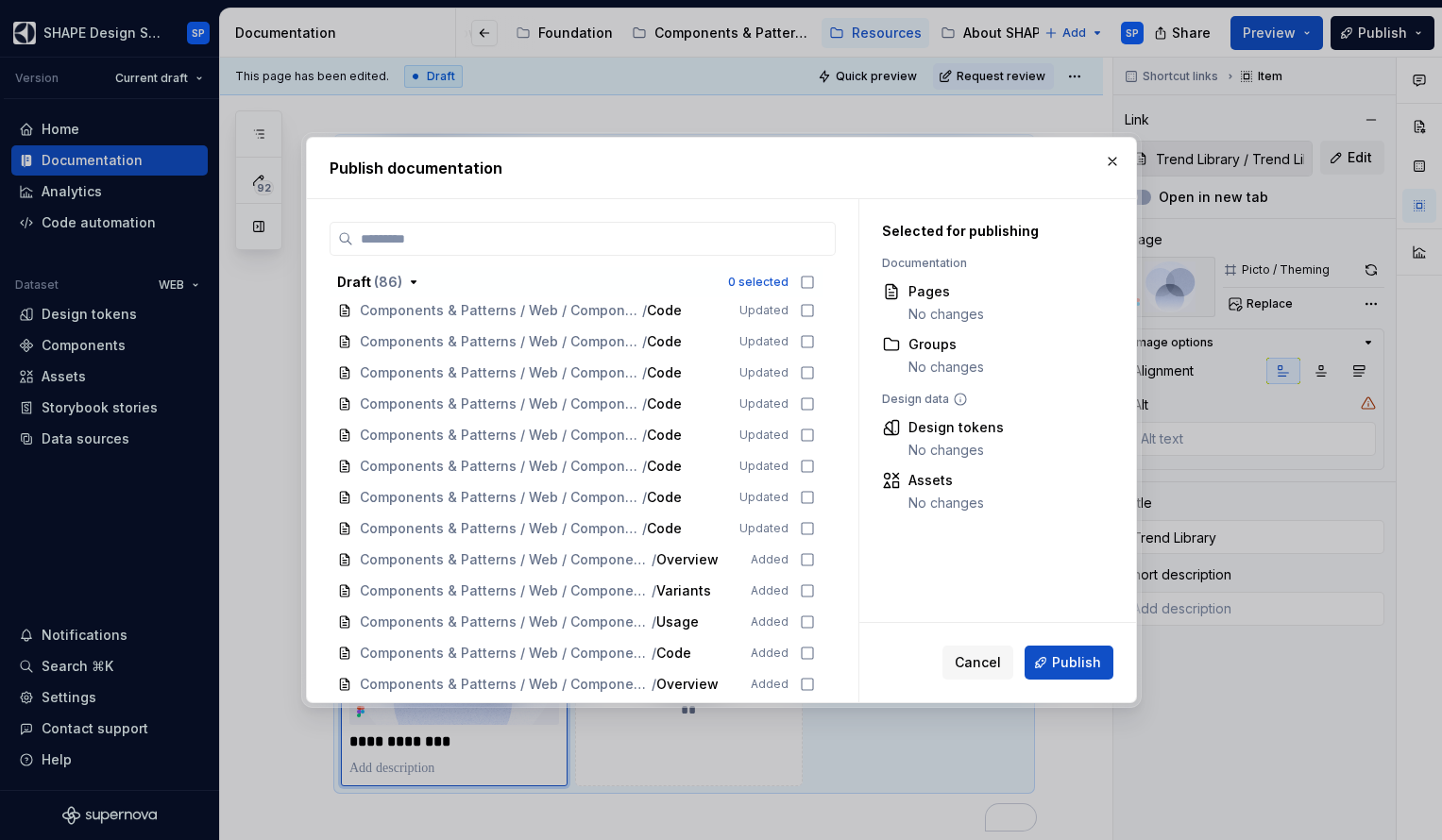
scroll to position [2712, 0]
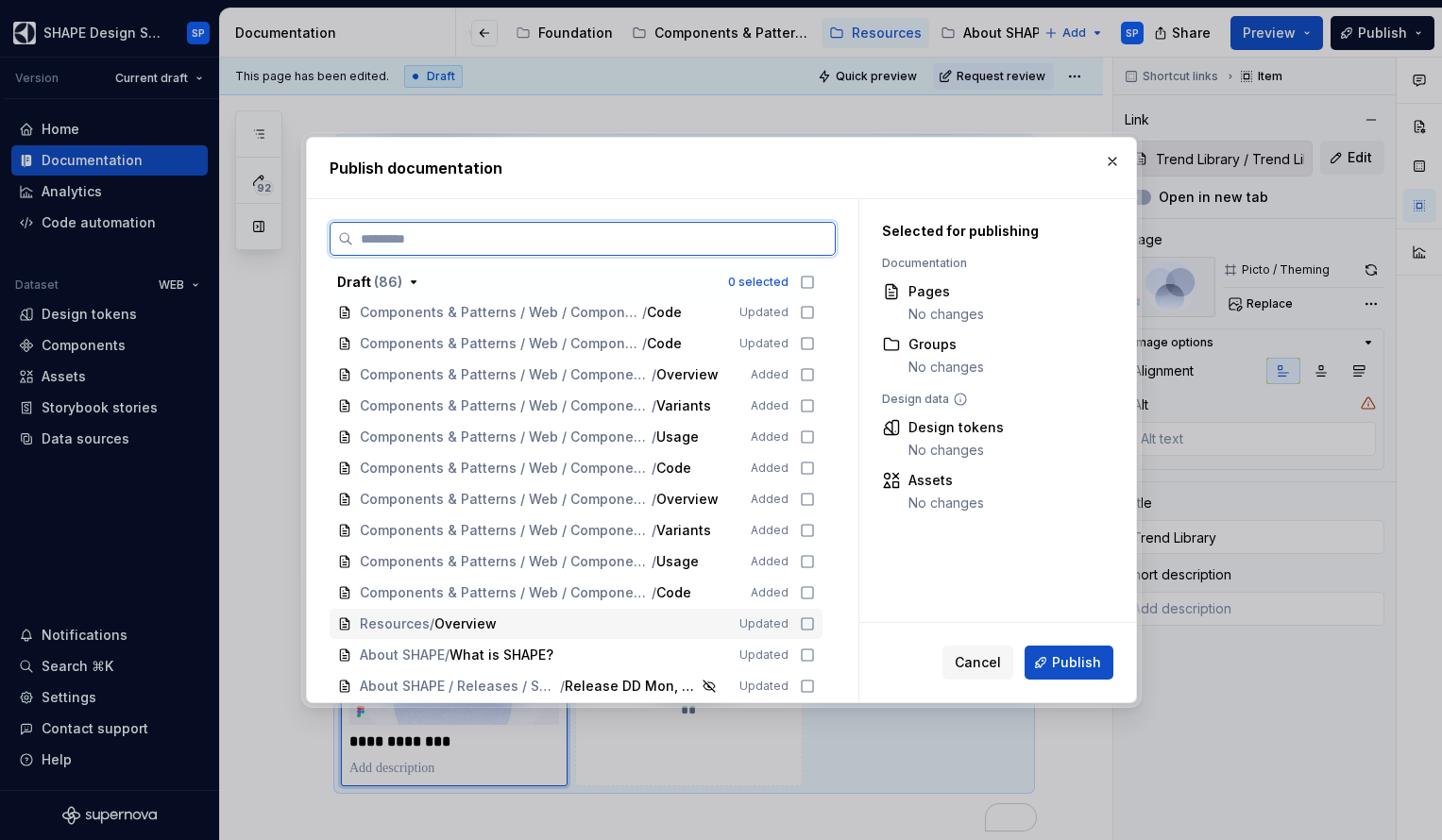
click at [814, 622] on icon at bounding box center [807, 623] width 15 height 15
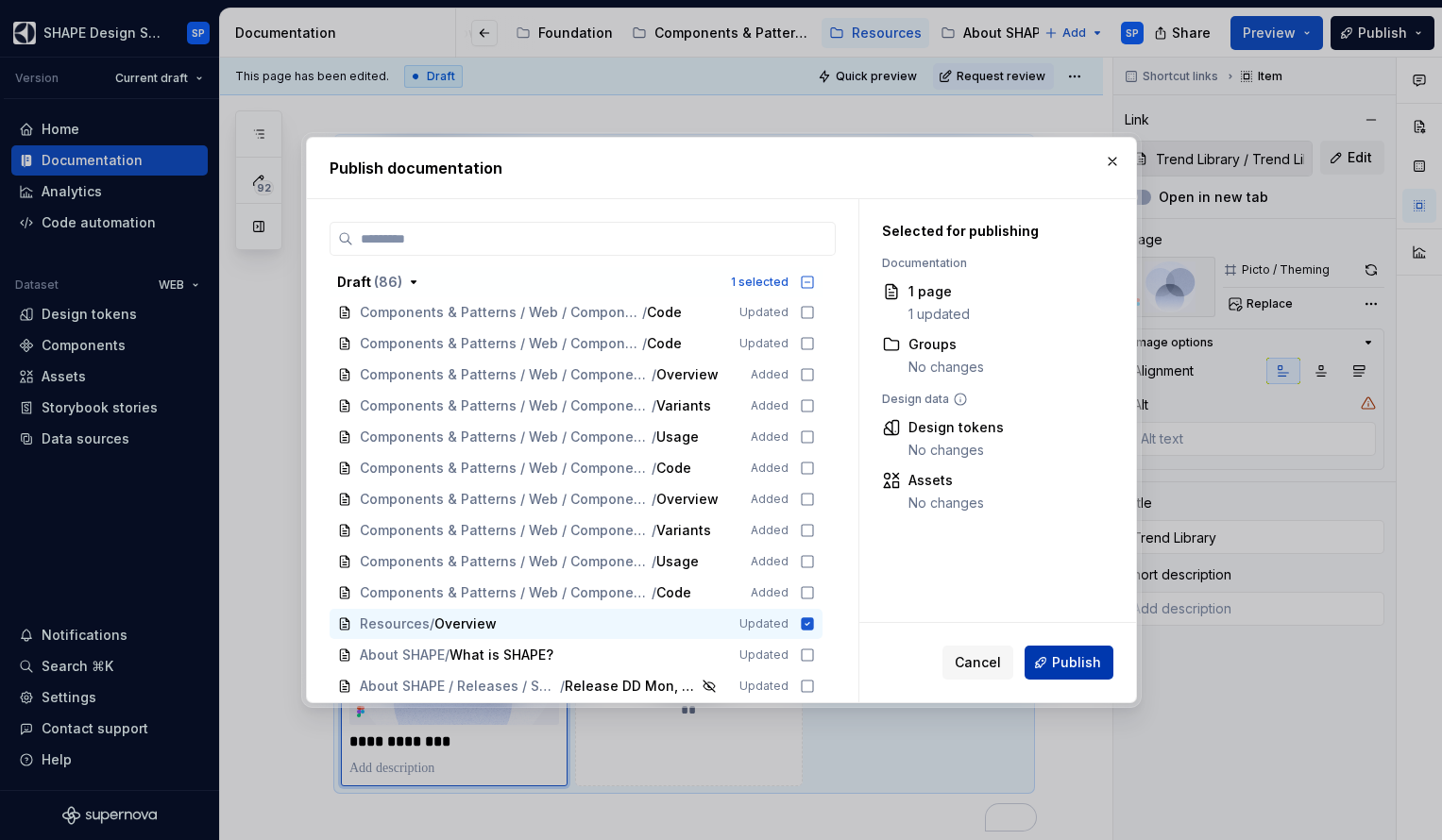
click at [1089, 668] on span "Publish" at bounding box center [1076, 663] width 49 height 19
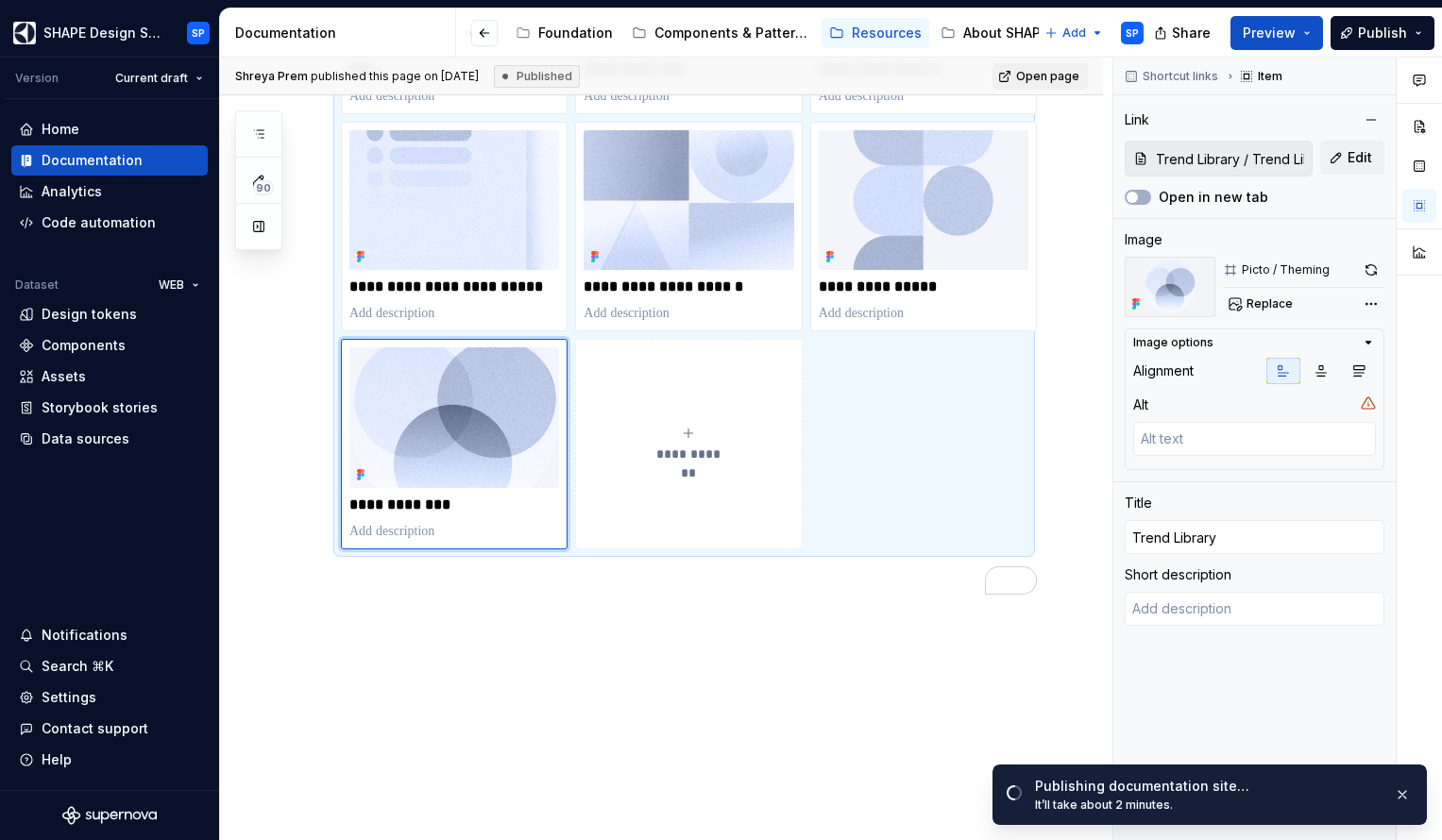
scroll to position [978, 0]
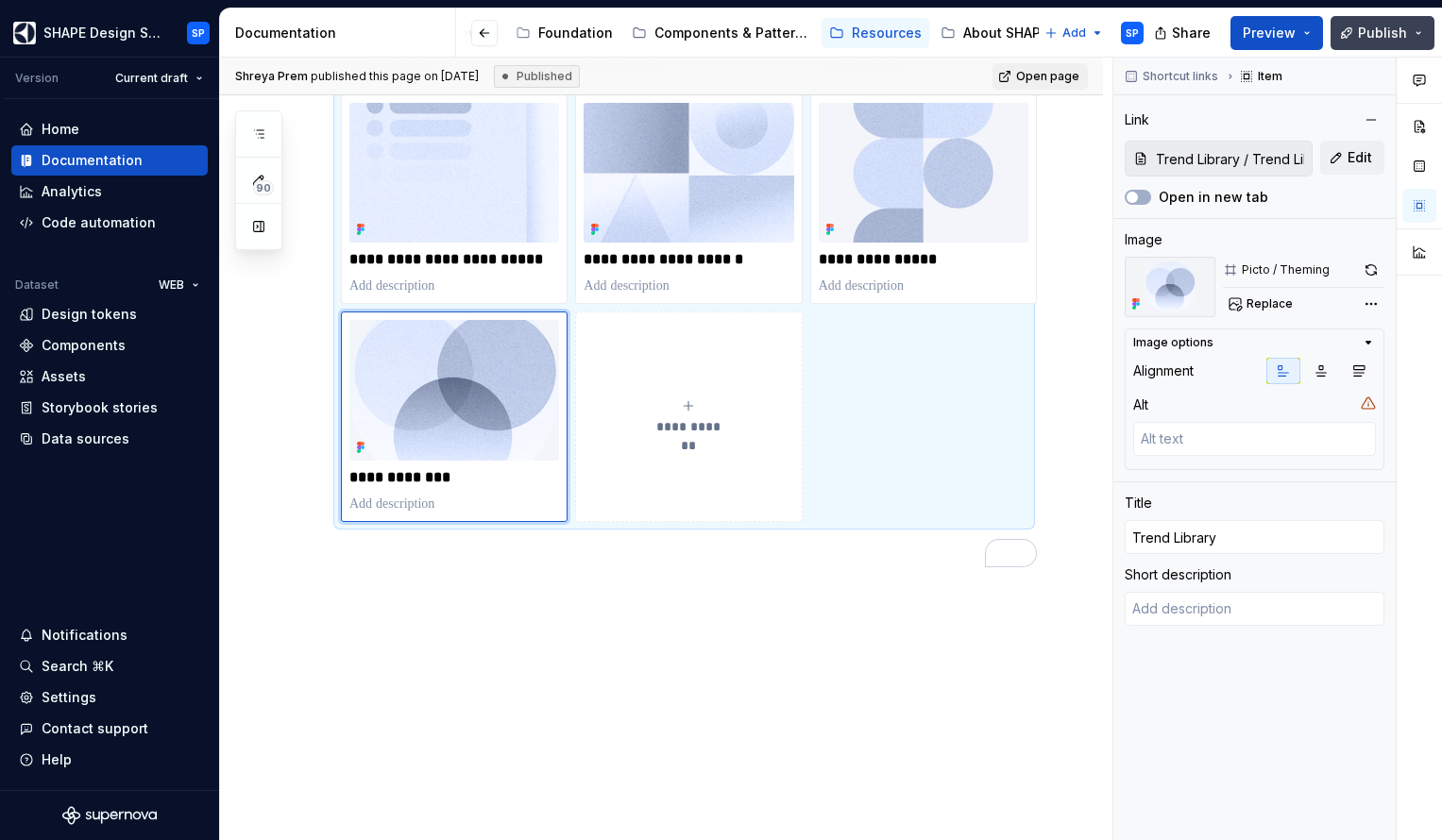
click at [1419, 38] on button "Publish" at bounding box center [1382, 32] width 104 height 34
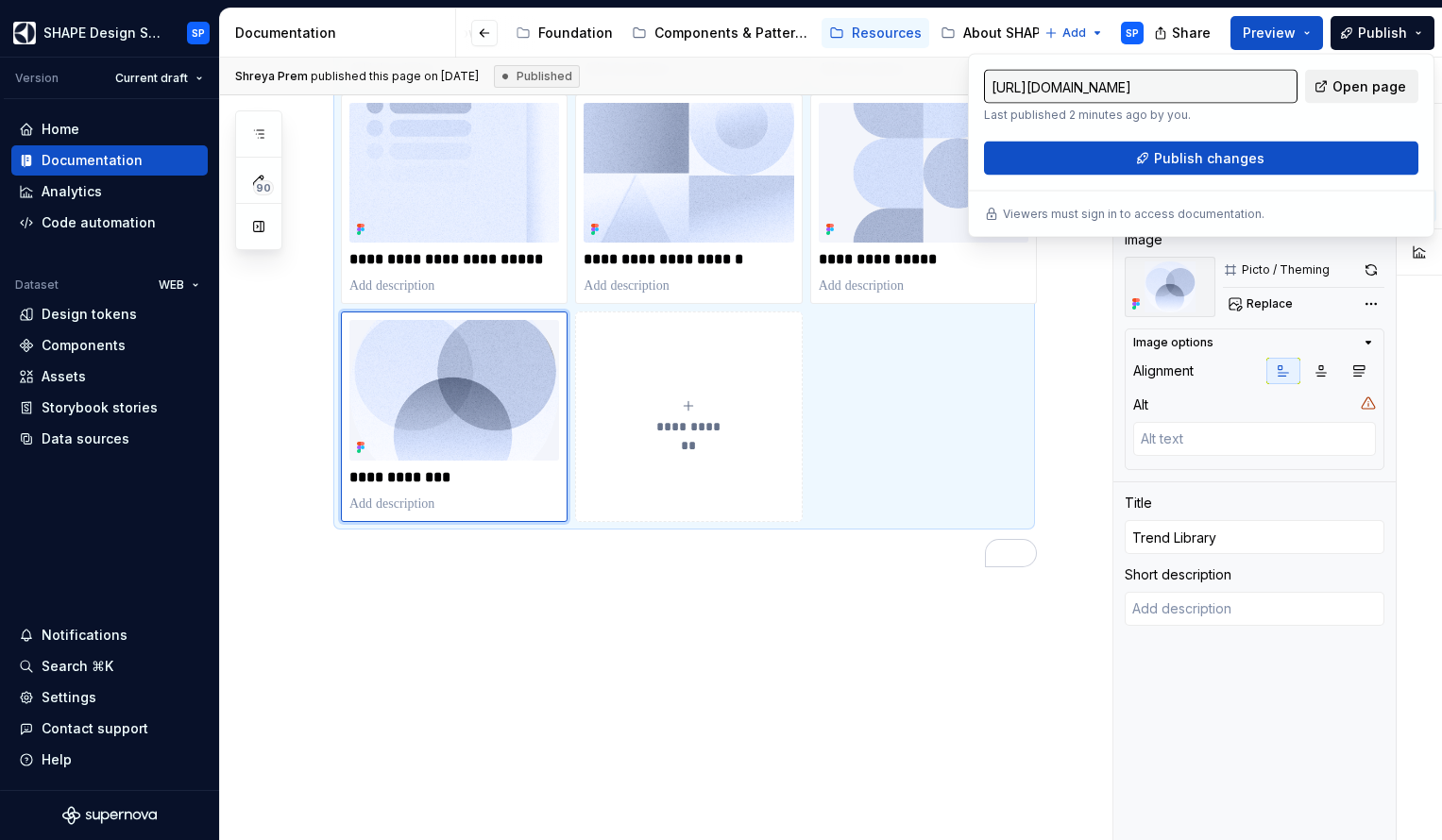
click at [1375, 82] on span "Open page" at bounding box center [1368, 86] width 74 height 19
click at [478, 413] on img "To enrich screen reader interactions, please activate Accessibility in Grammarl…" at bounding box center [454, 390] width 210 height 140
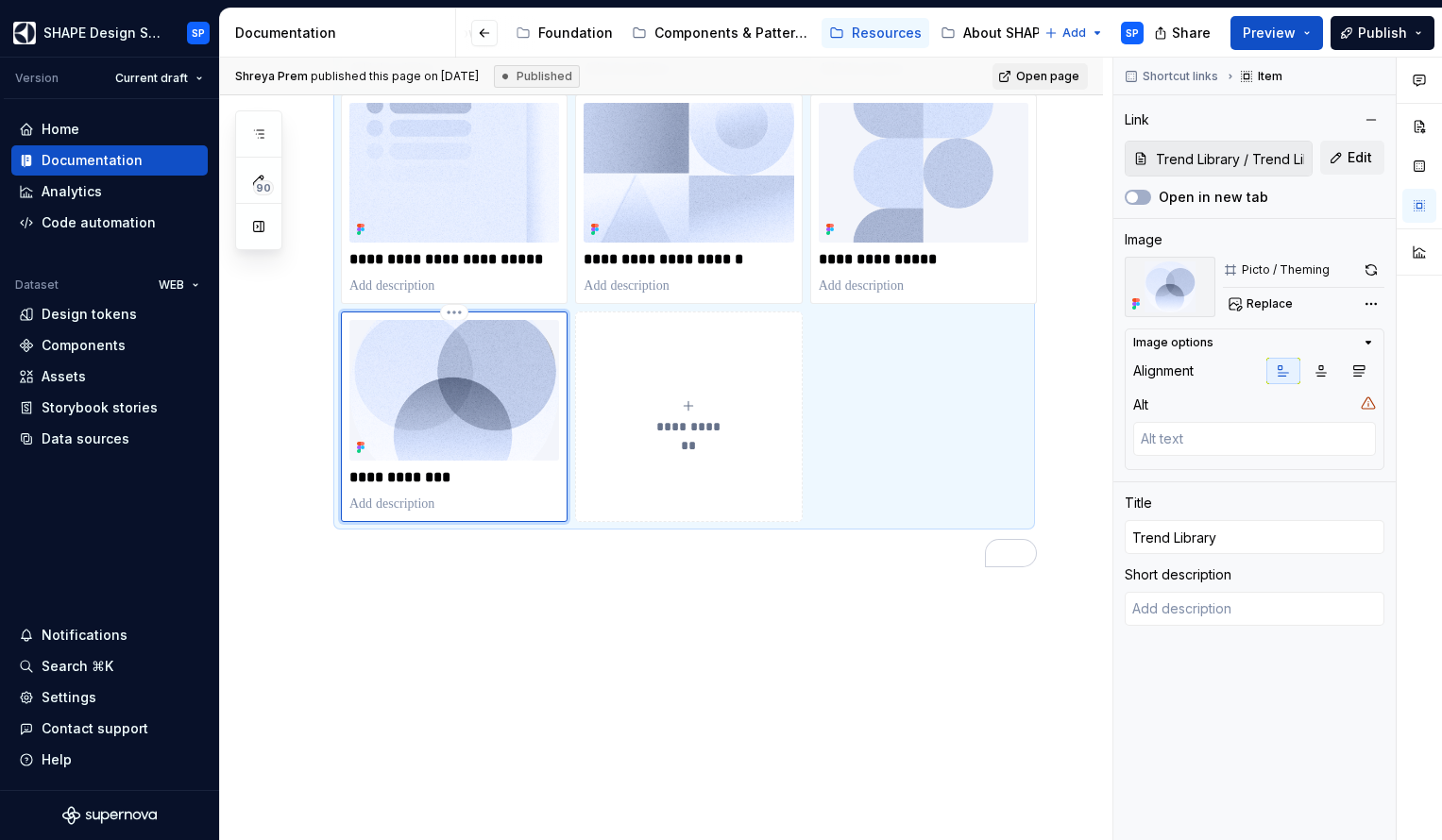
click at [478, 413] on img "To enrich screen reader interactions, please activate Accessibility in Grammarl…" at bounding box center [454, 390] width 210 height 140
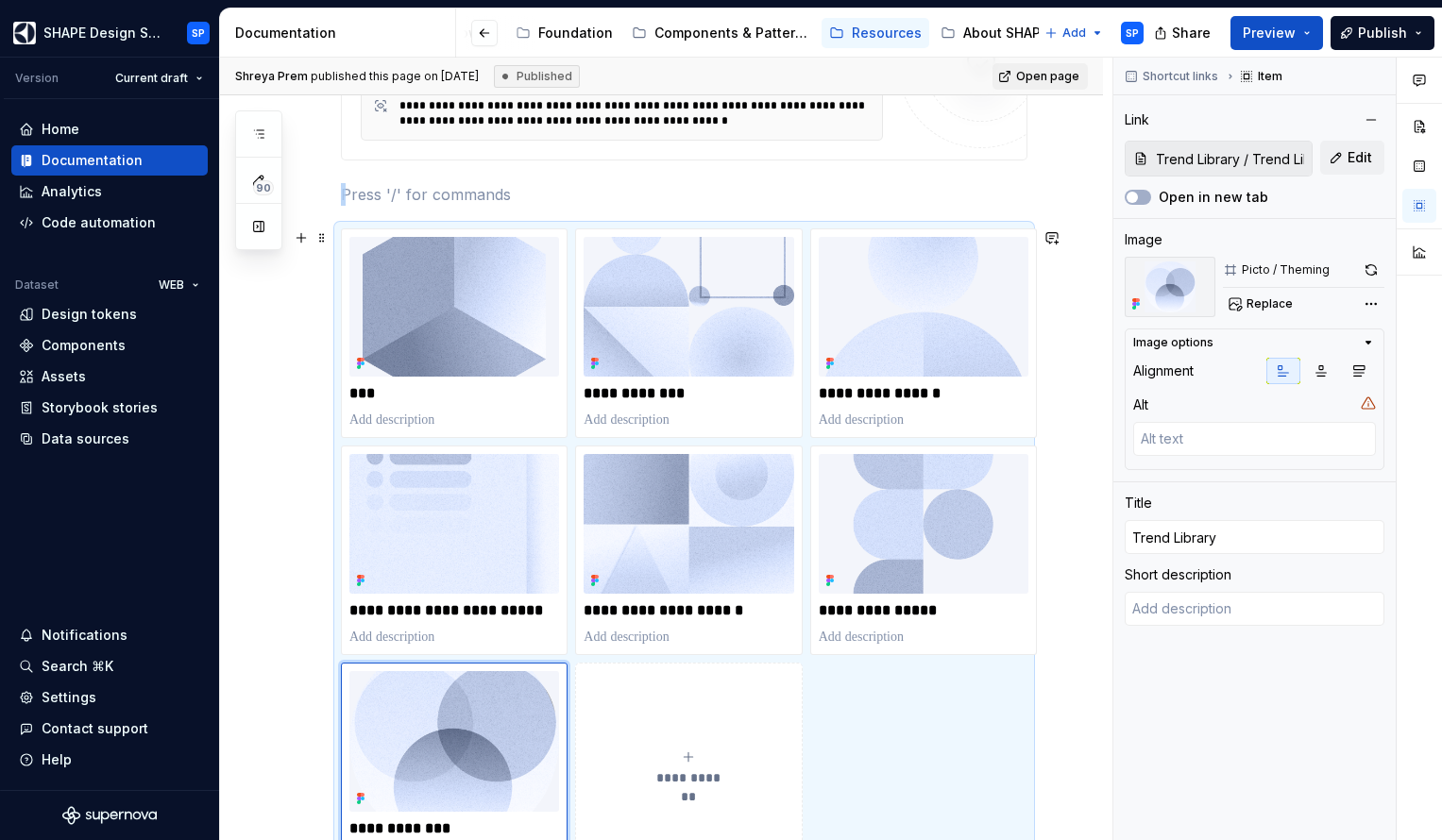
scroll to position [682, 0]
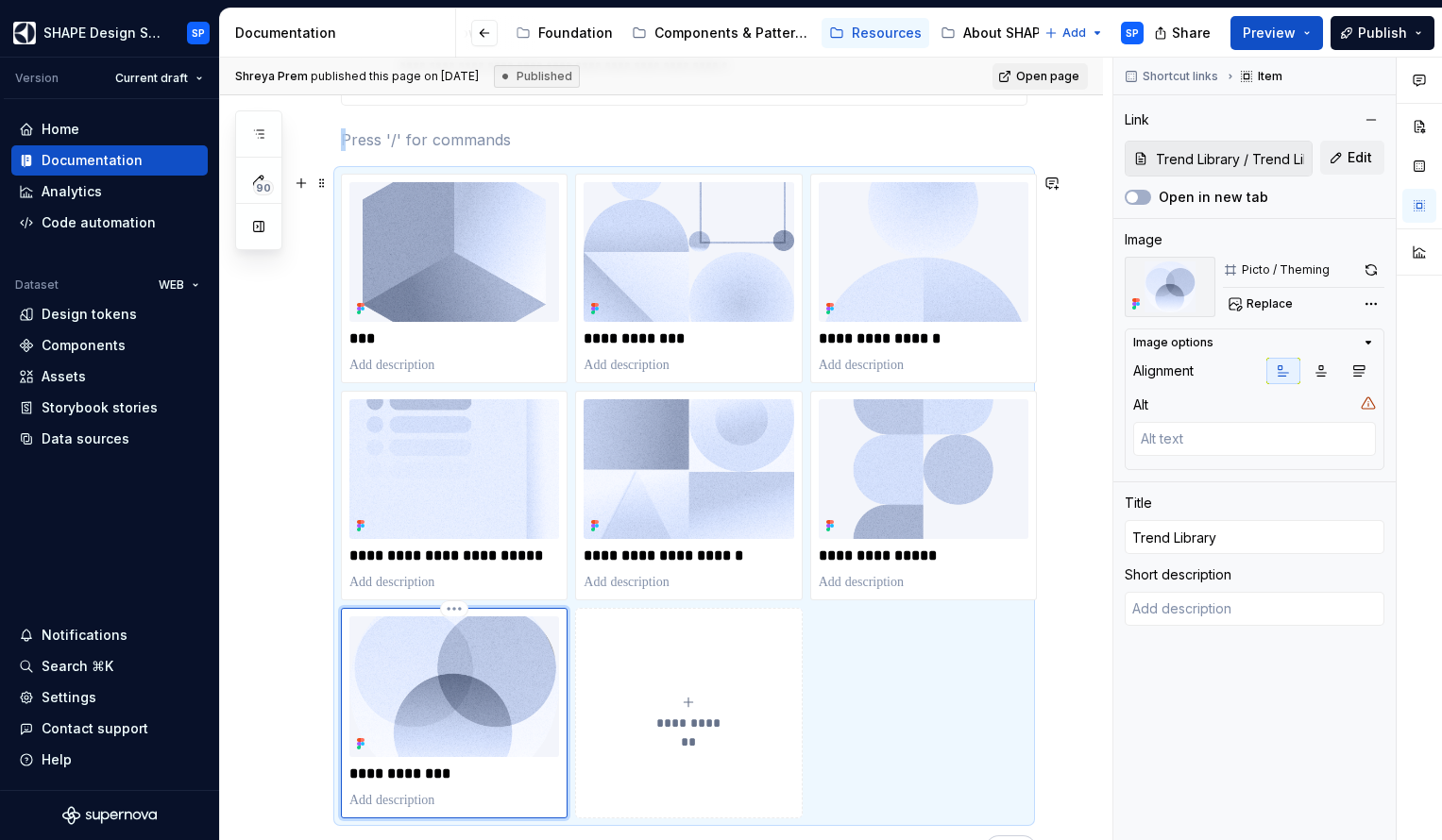
click at [486, 696] on img "To enrich screen reader interactions, please activate Accessibility in Grammarl…" at bounding box center [454, 686] width 210 height 140
type textarea "*"
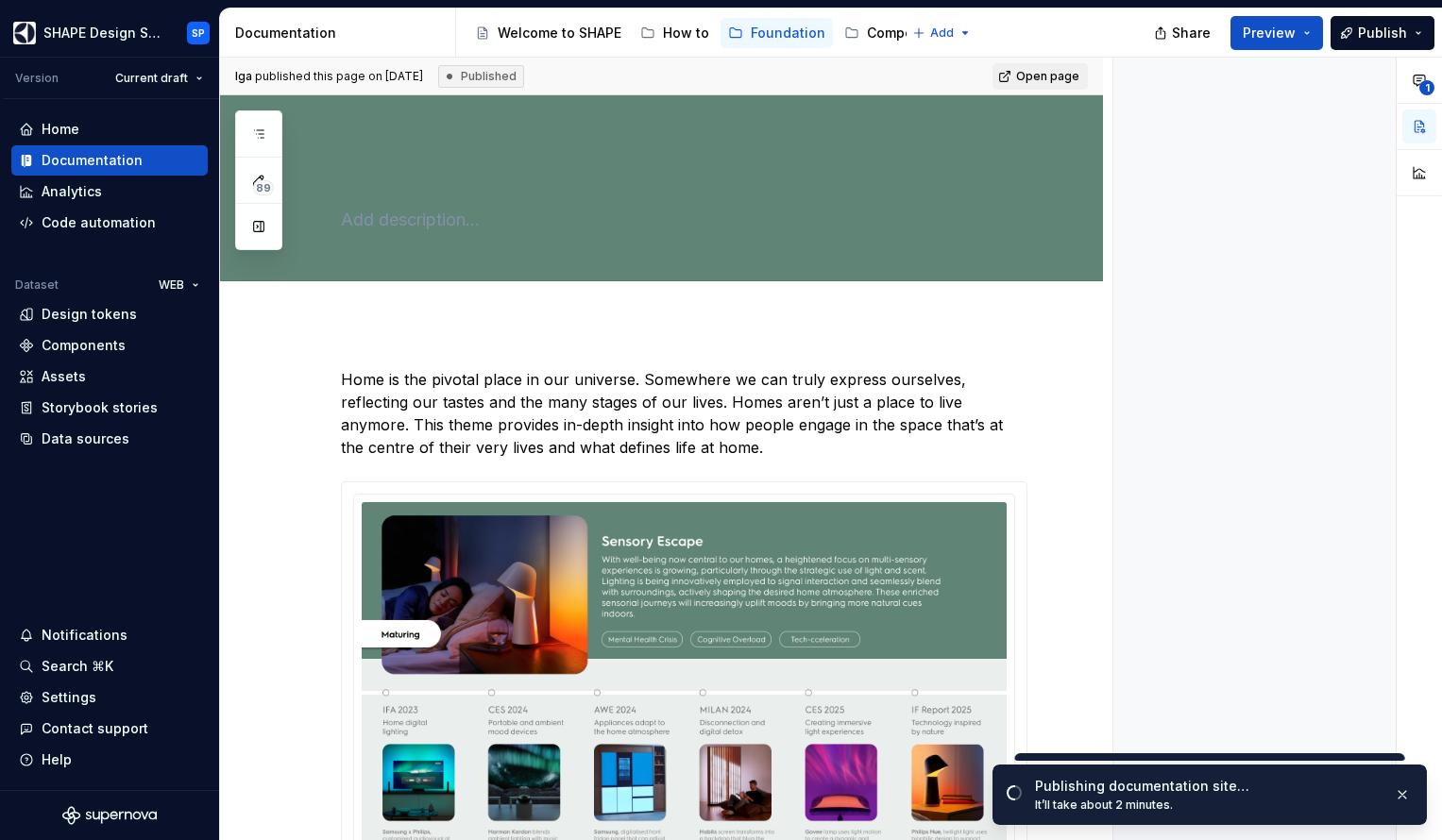
type textarea "*"
